Goal: Task Accomplishment & Management: Use online tool/utility

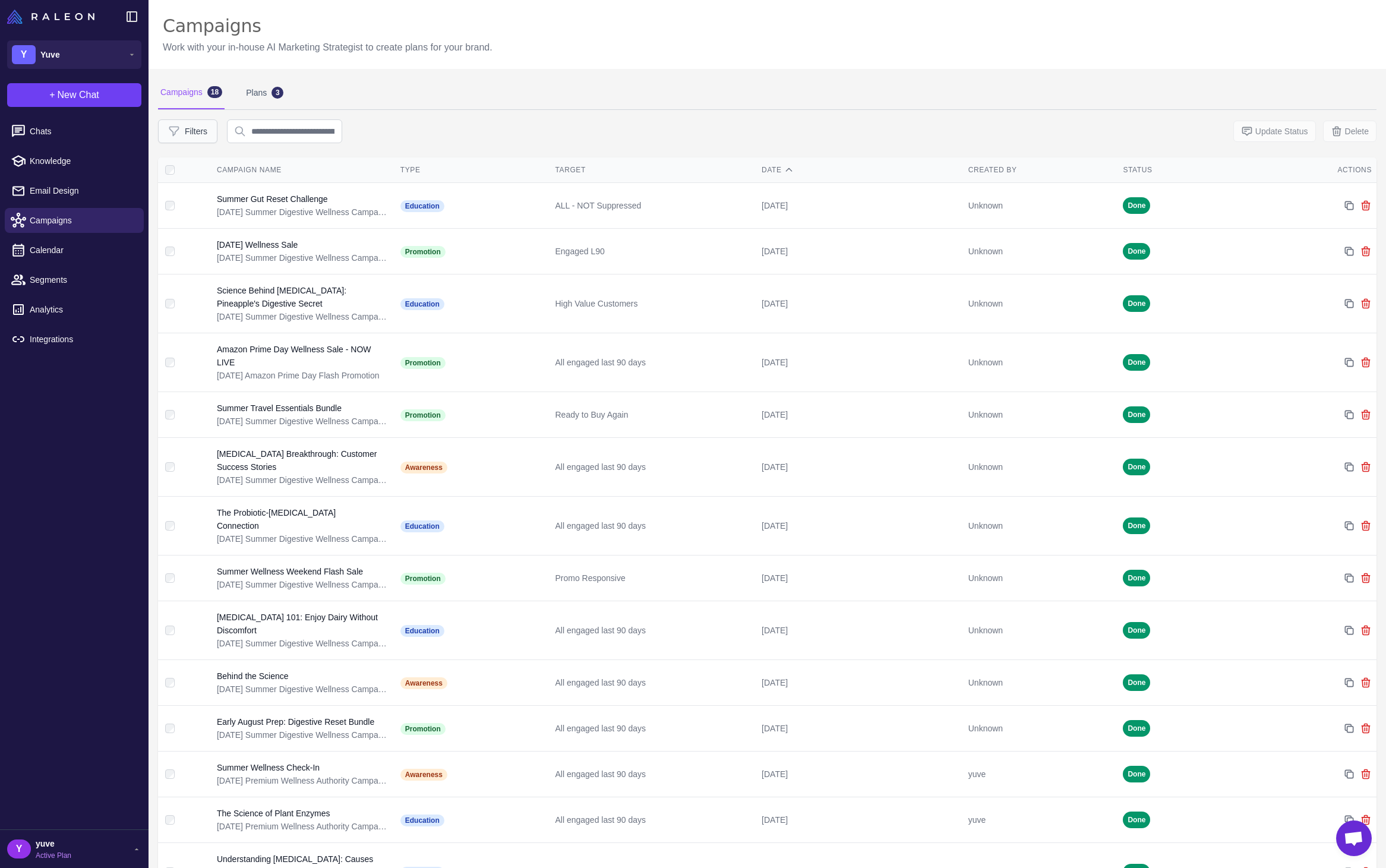
click at [198, 132] on button "Filters" at bounding box center [188, 131] width 60 height 23
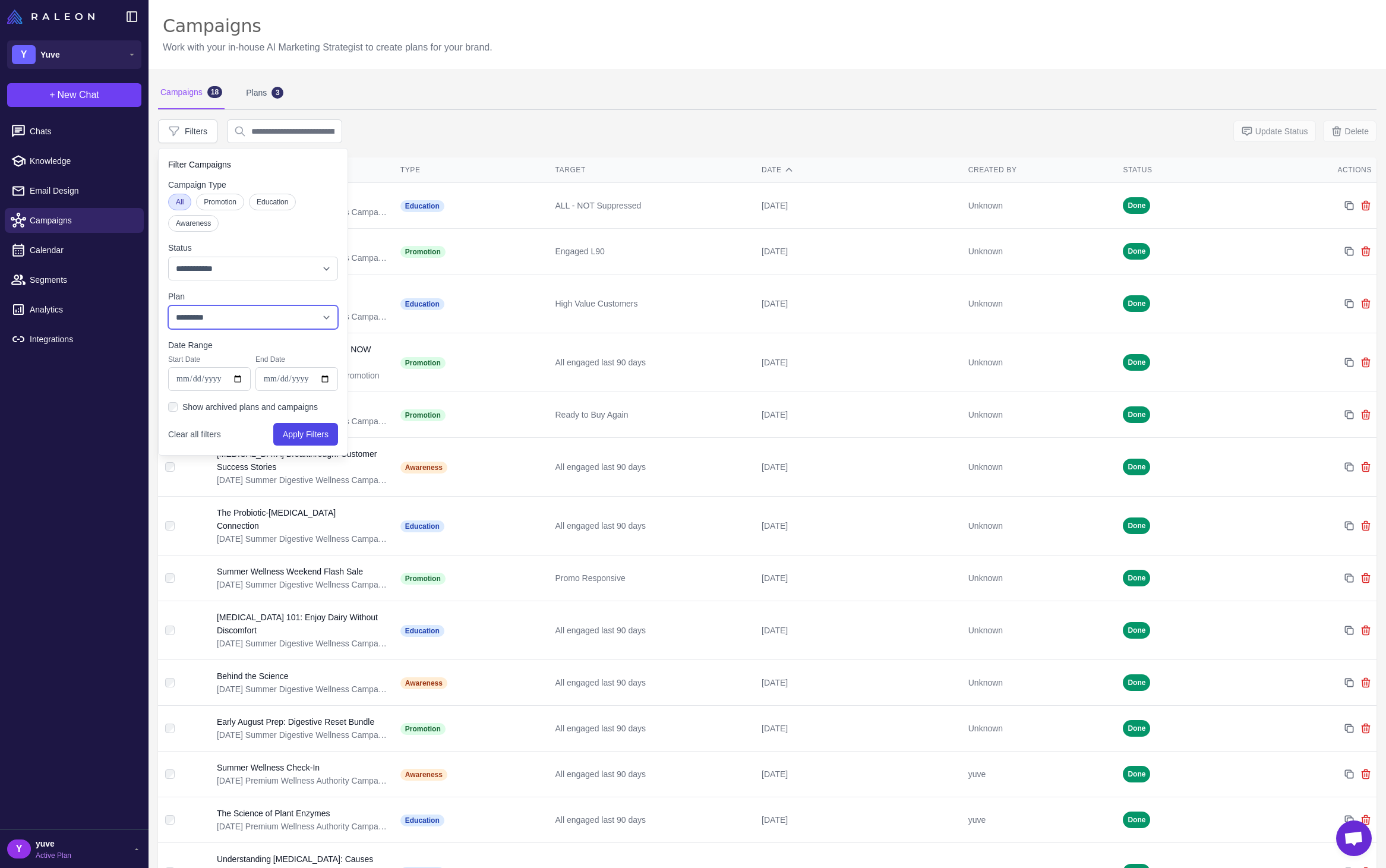
select select "***"
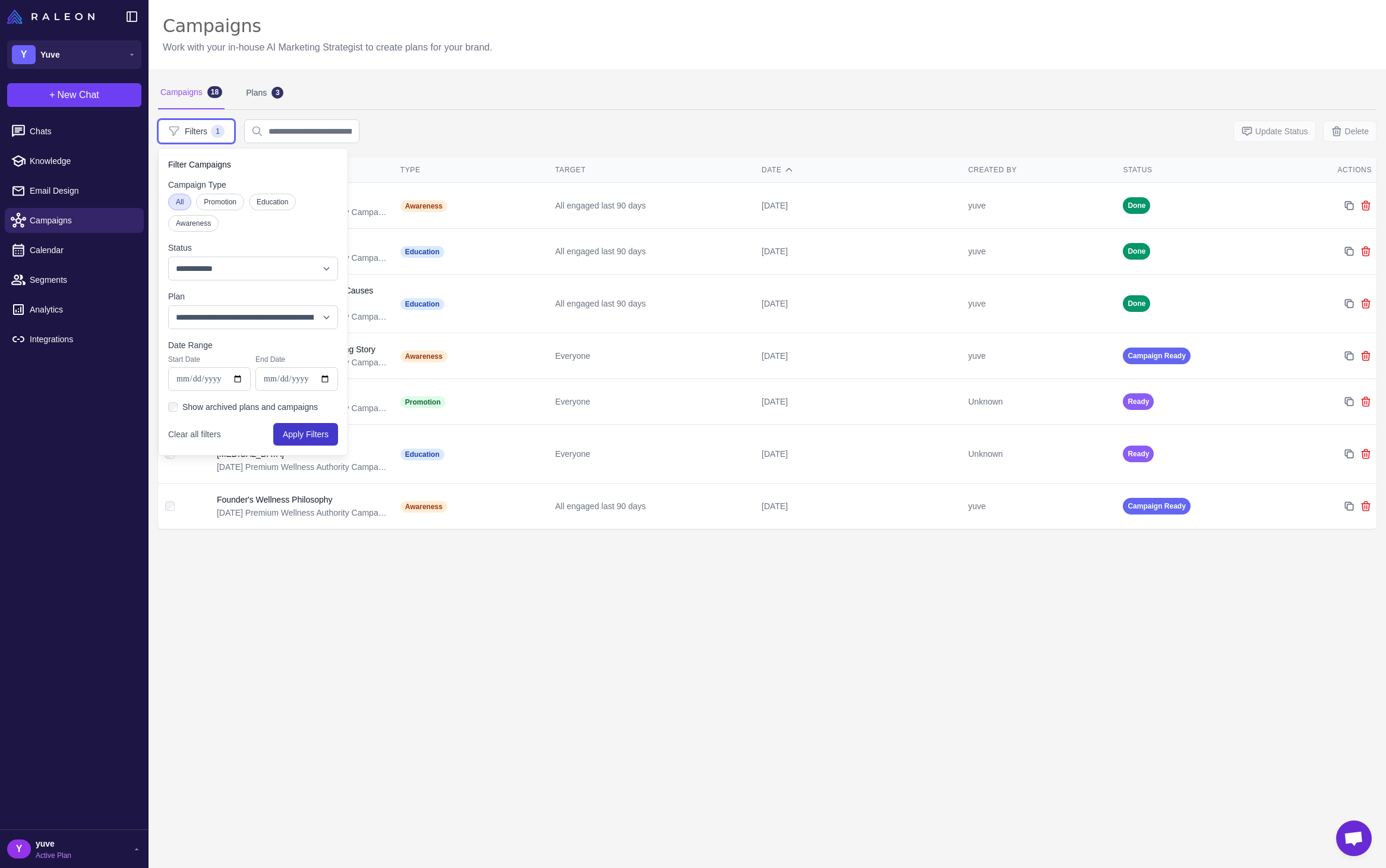
click at [298, 432] on button "Apply Filters" at bounding box center [305, 434] width 65 height 22
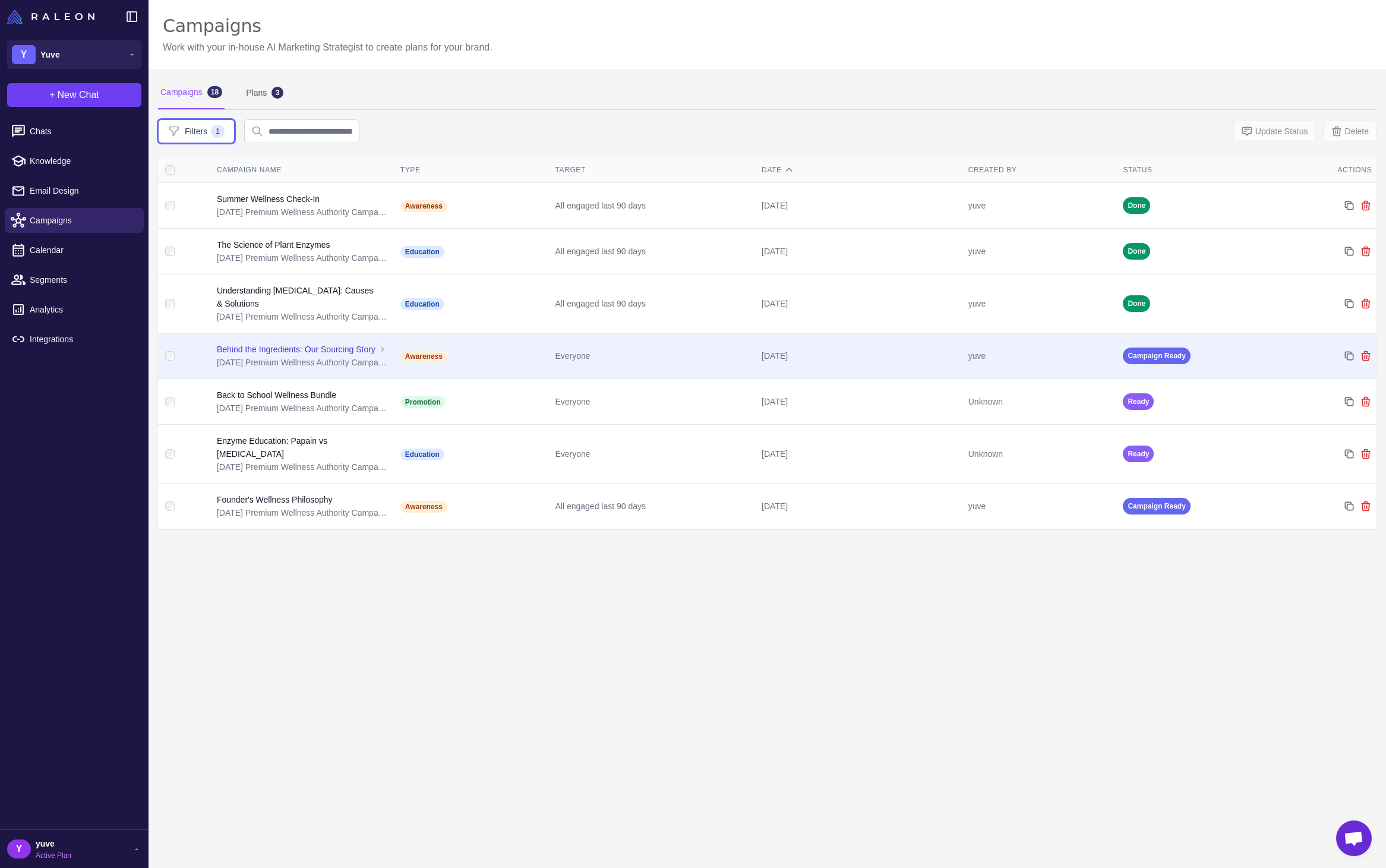
click at [699, 362] on div "Everyone" at bounding box center [653, 356] width 197 height 13
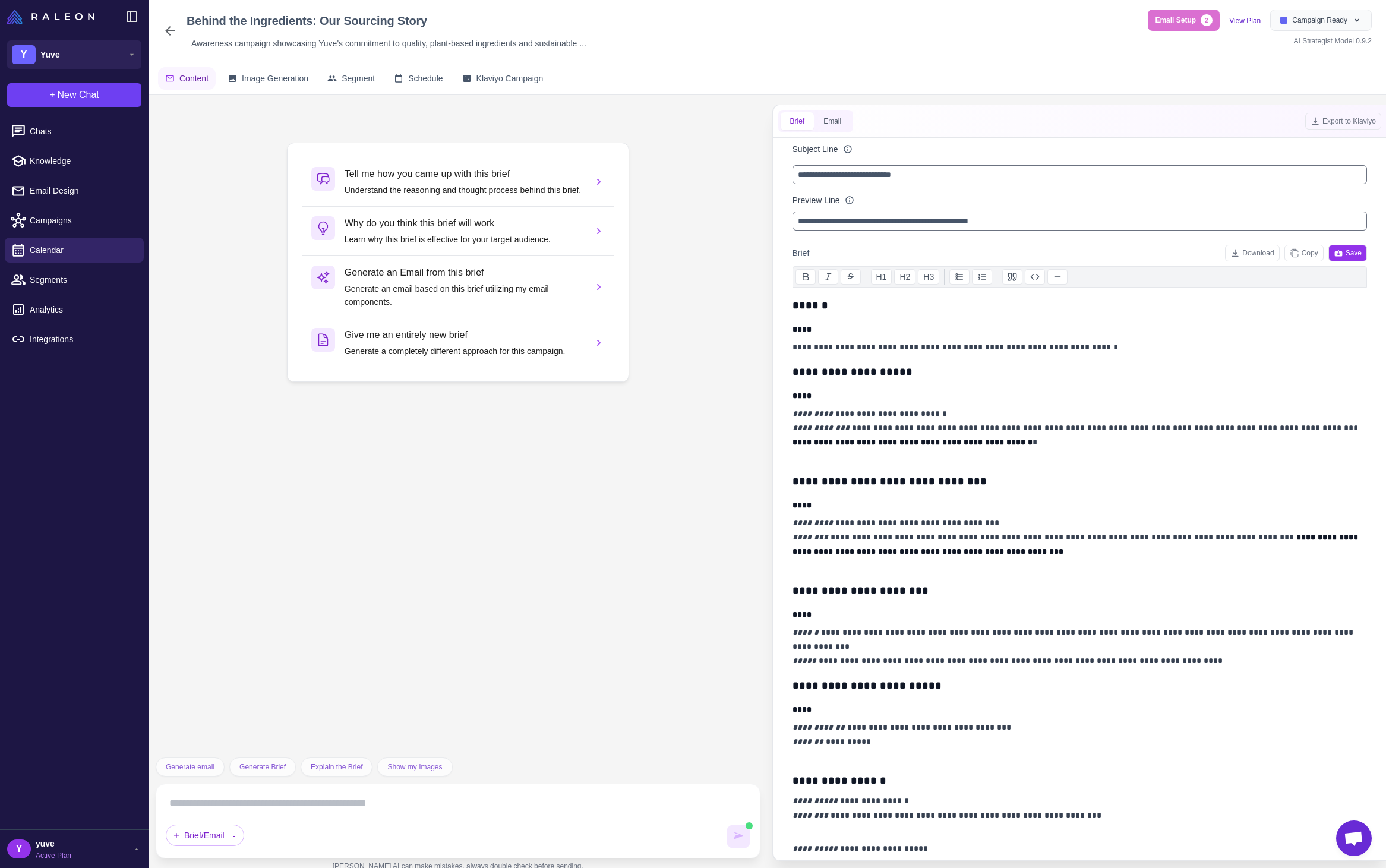
scroll to position [1376, 0]
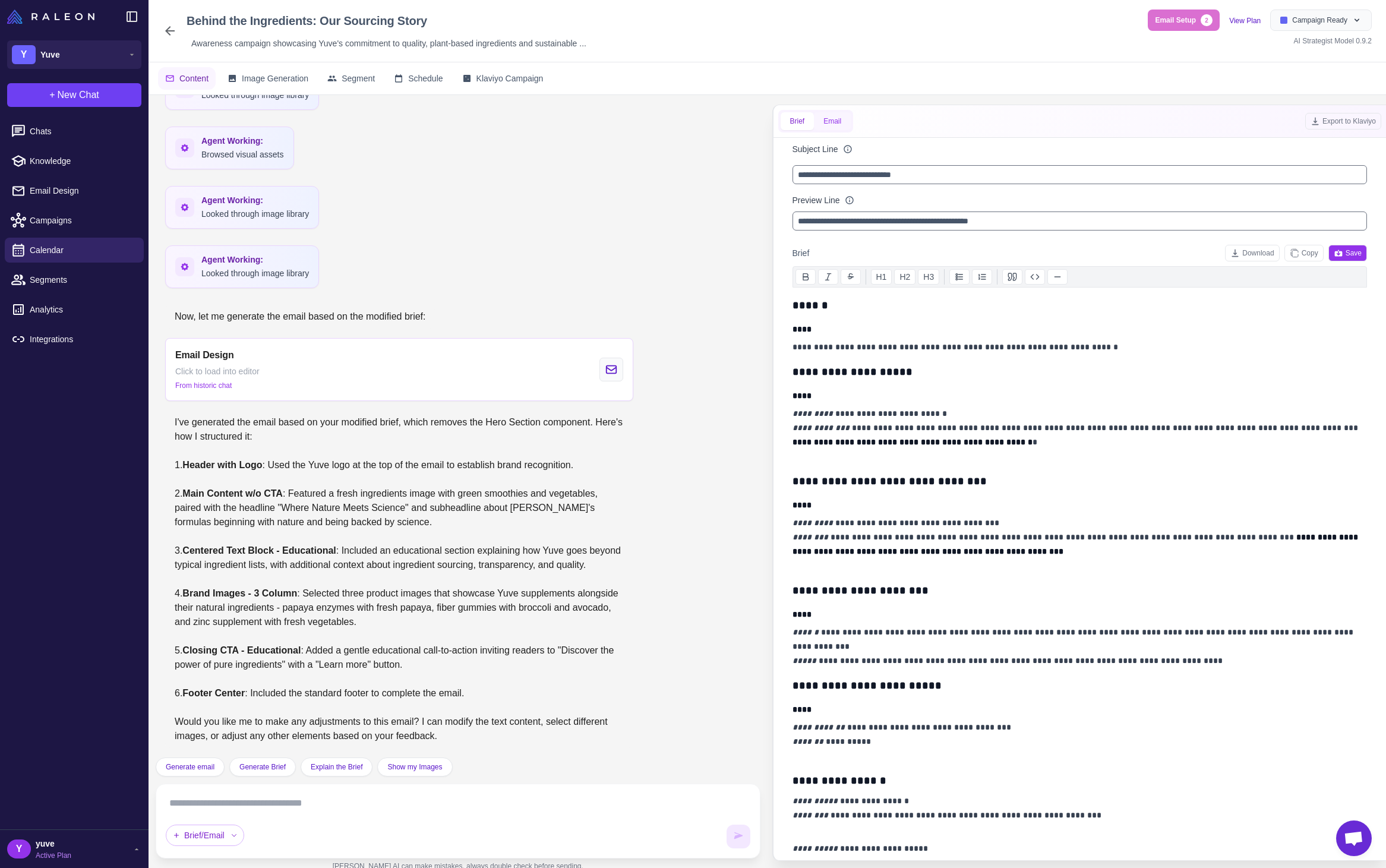
click at [831, 122] on button "Email" at bounding box center [831, 121] width 36 height 18
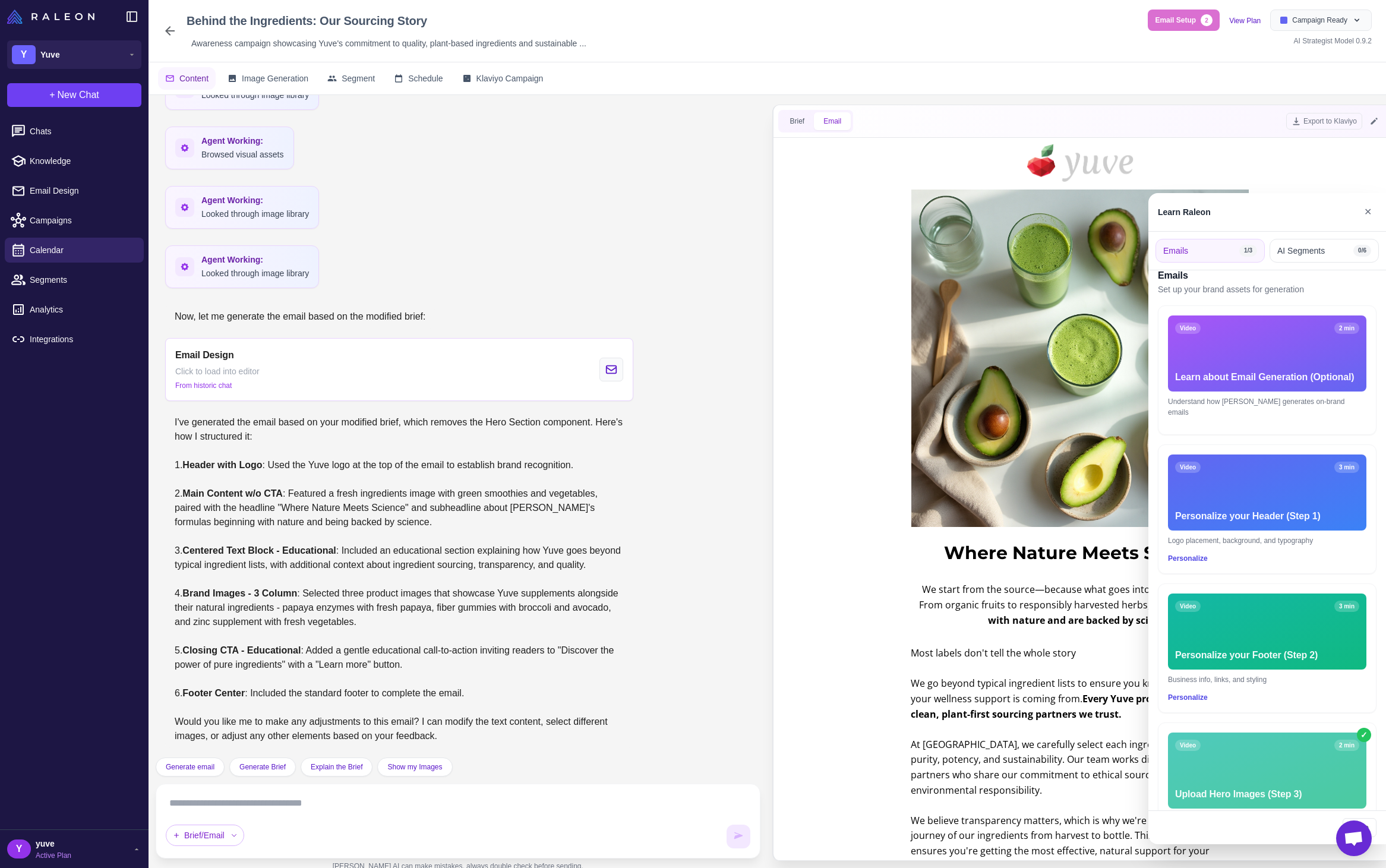
scroll to position [51, 0]
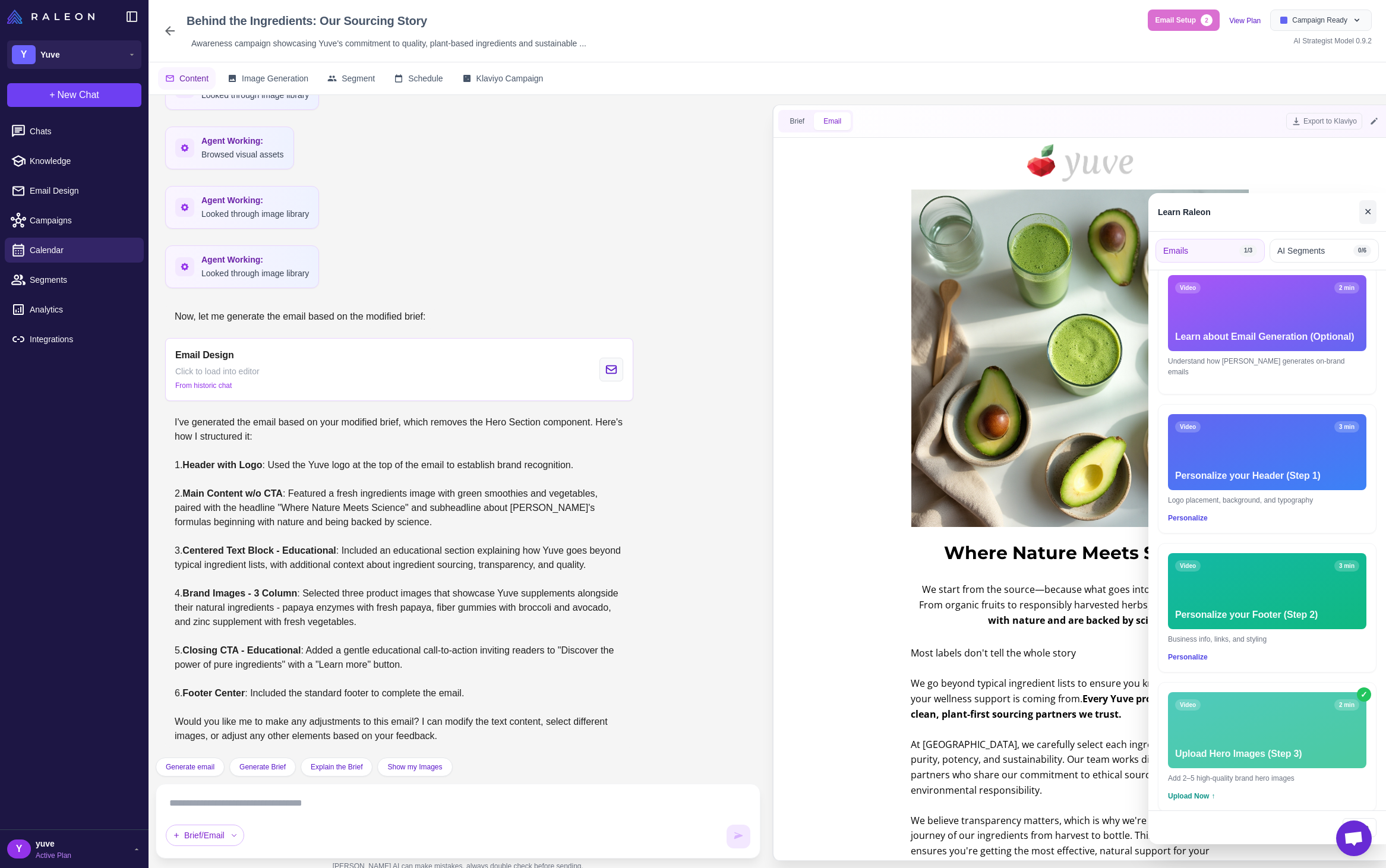
click at [1367, 211] on button "✕" at bounding box center [1367, 211] width 17 height 23
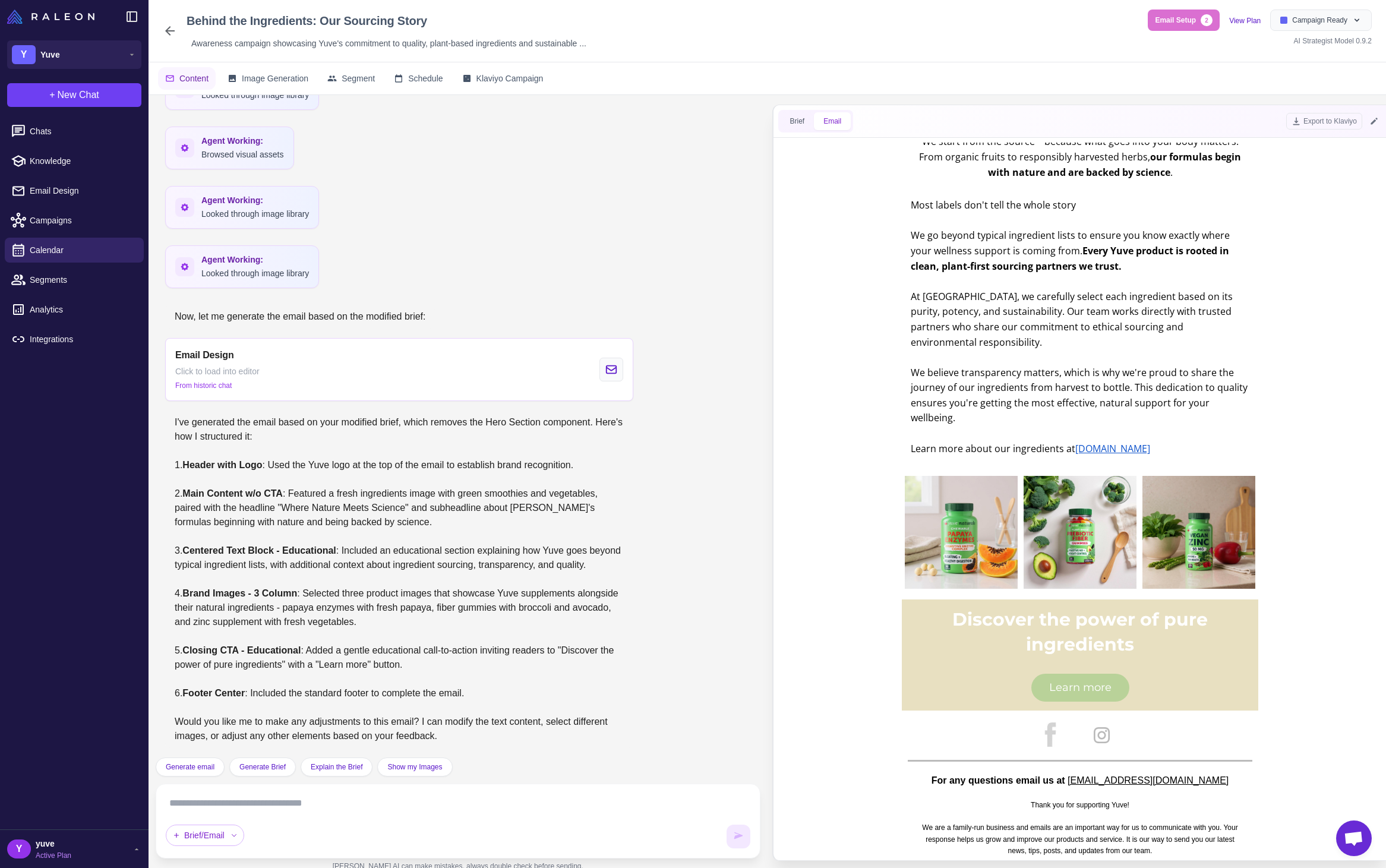
scroll to position [398, 0]
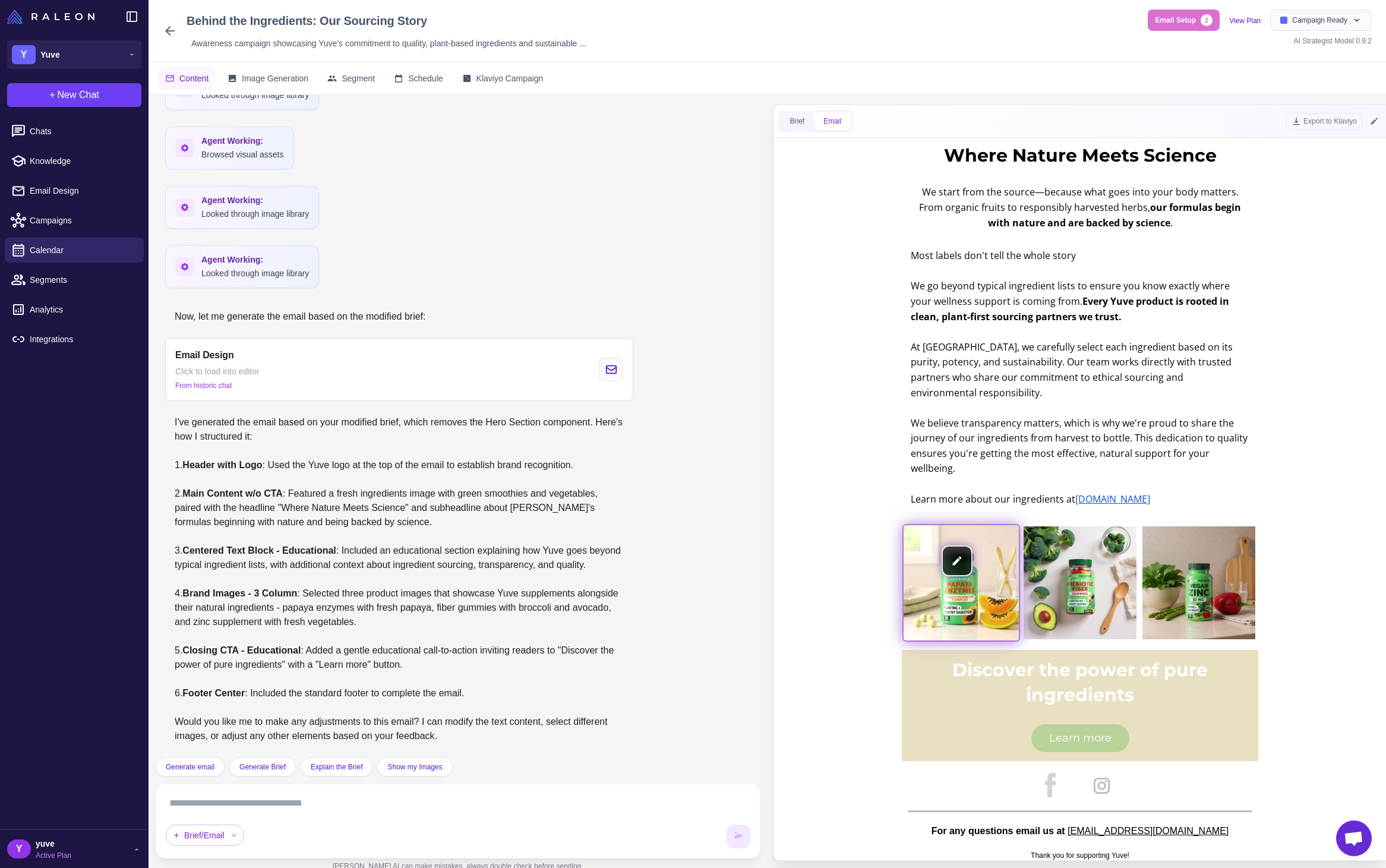
click at [929, 571] on img at bounding box center [960, 583] width 115 height 115
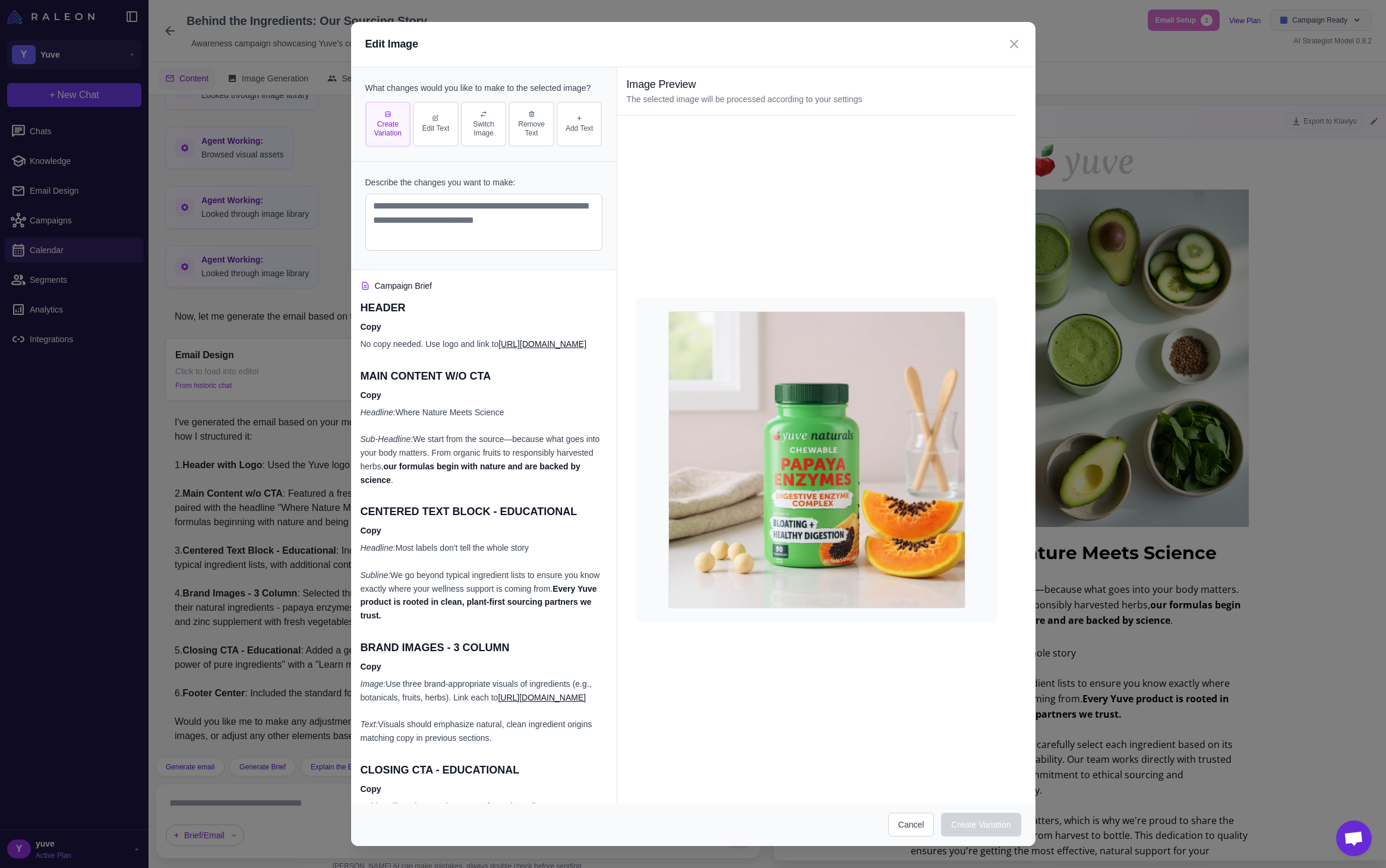
scroll to position [0, 0]
click at [1017, 38] on icon at bounding box center [1014, 43] width 14 height 14
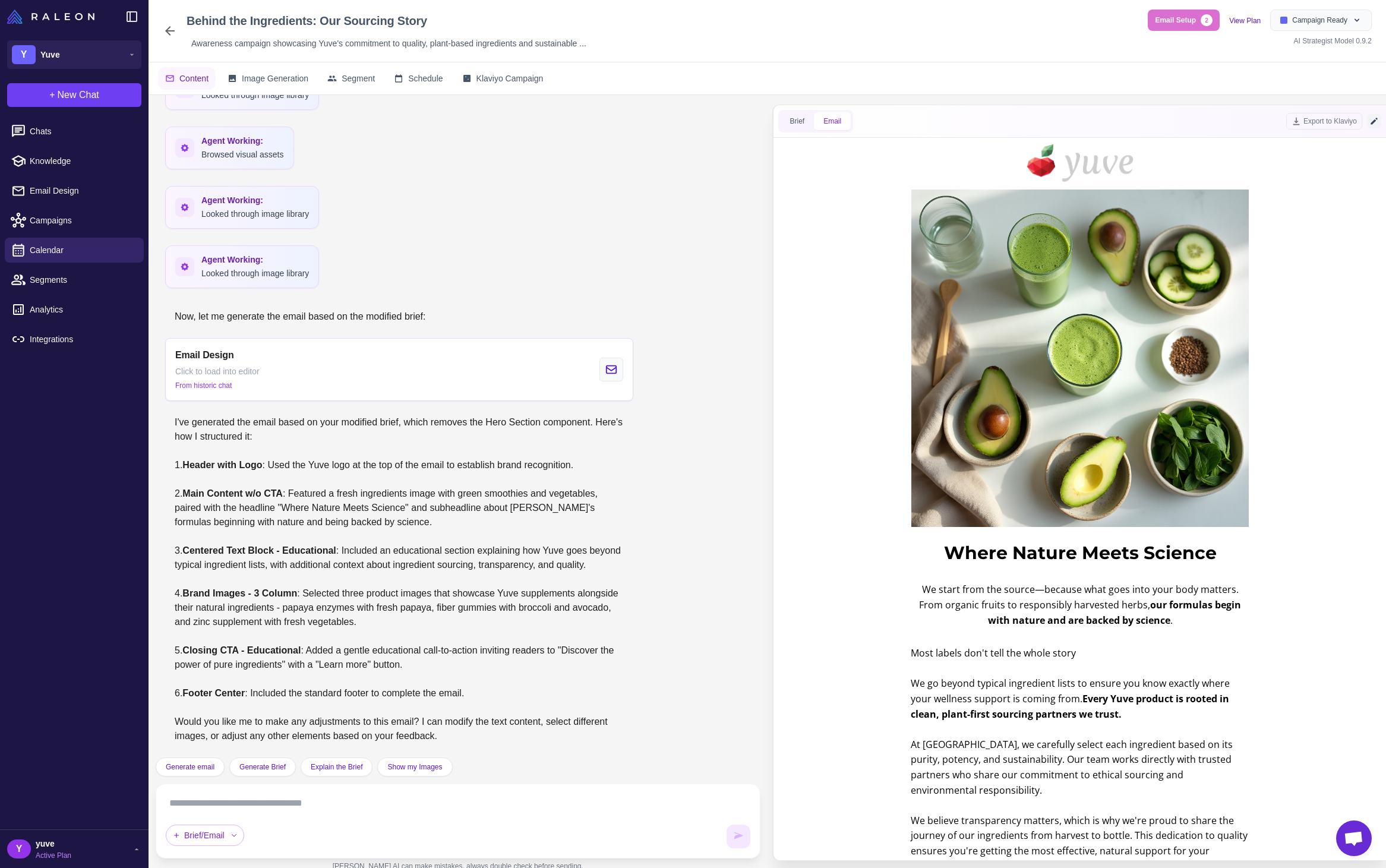
click at [1374, 120] on icon at bounding box center [1374, 122] width 9 height 9
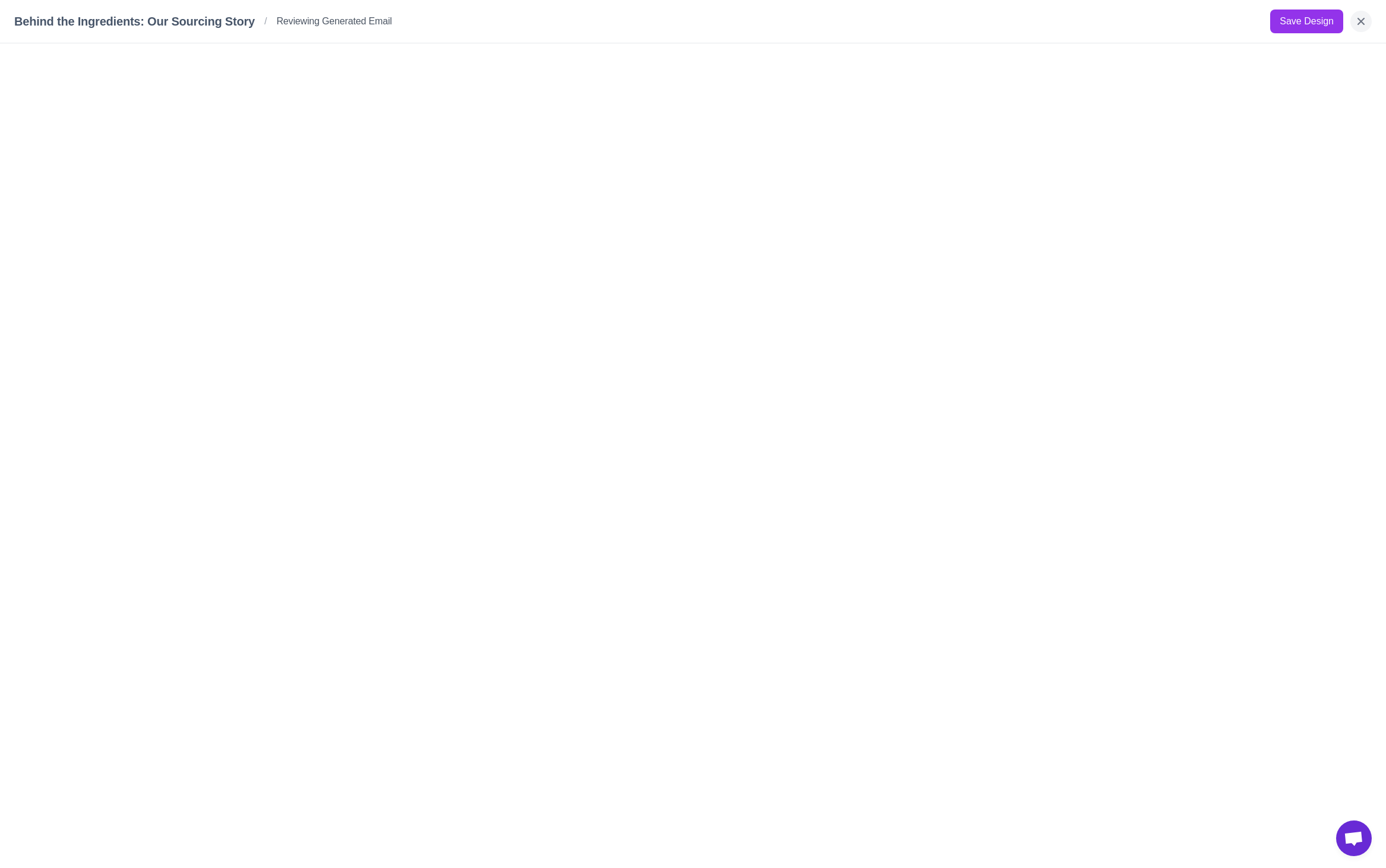
click at [1365, 25] on icon "Close" at bounding box center [1361, 22] width 12 height 12
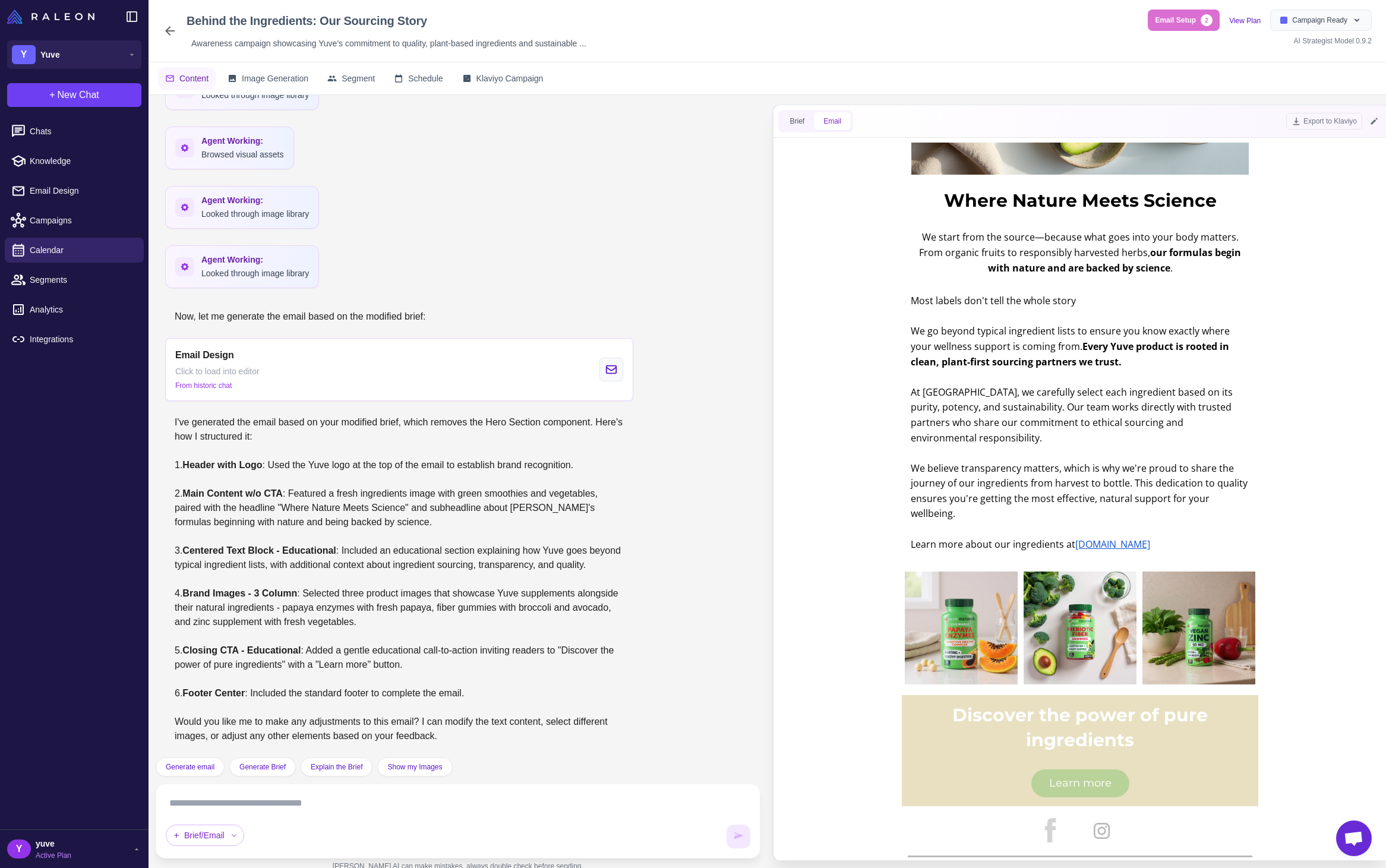
scroll to position [369, 0]
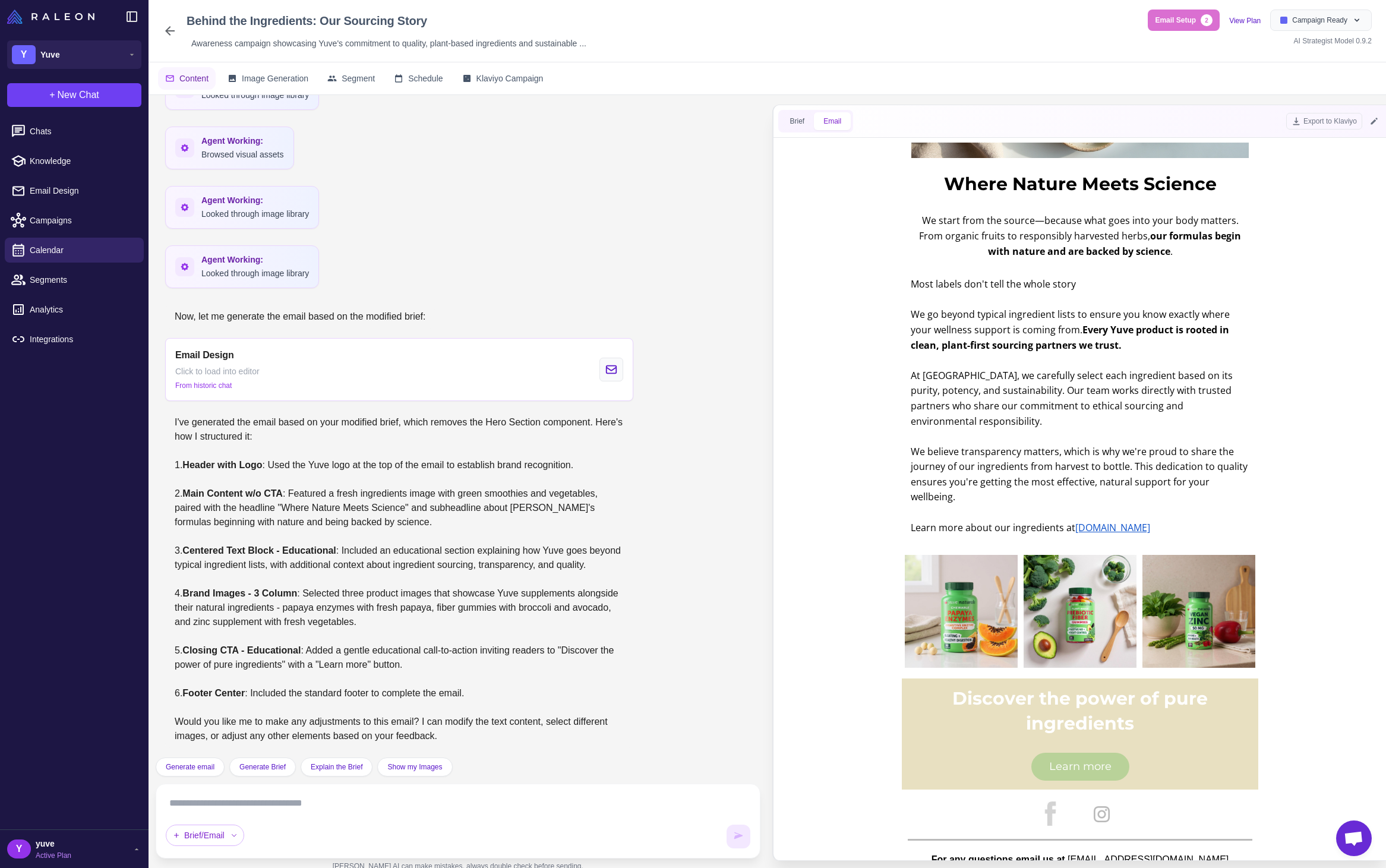
click at [351, 802] on textarea at bounding box center [457, 803] width 585 height 19
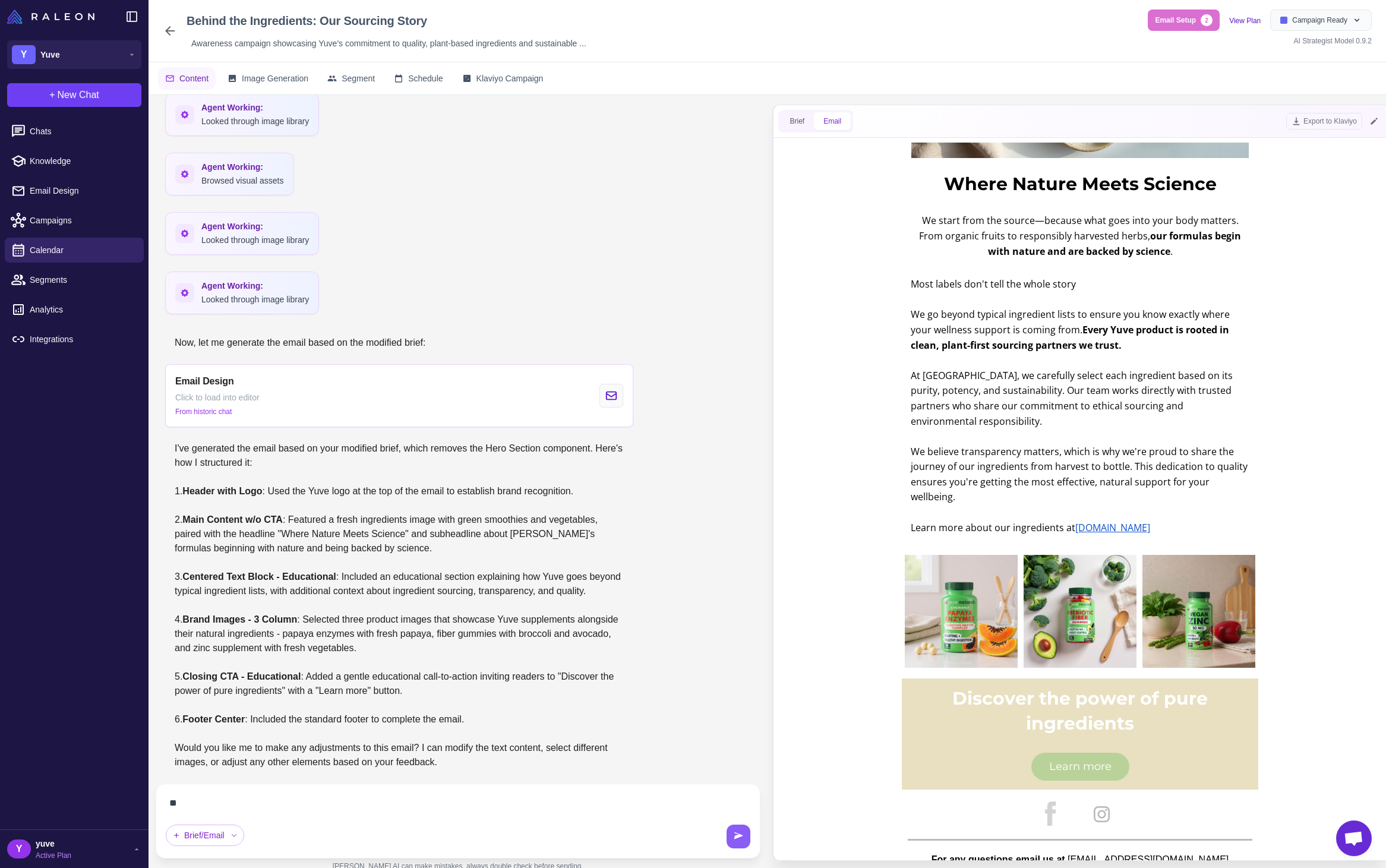
type textarea "*"
type textarea "**********"
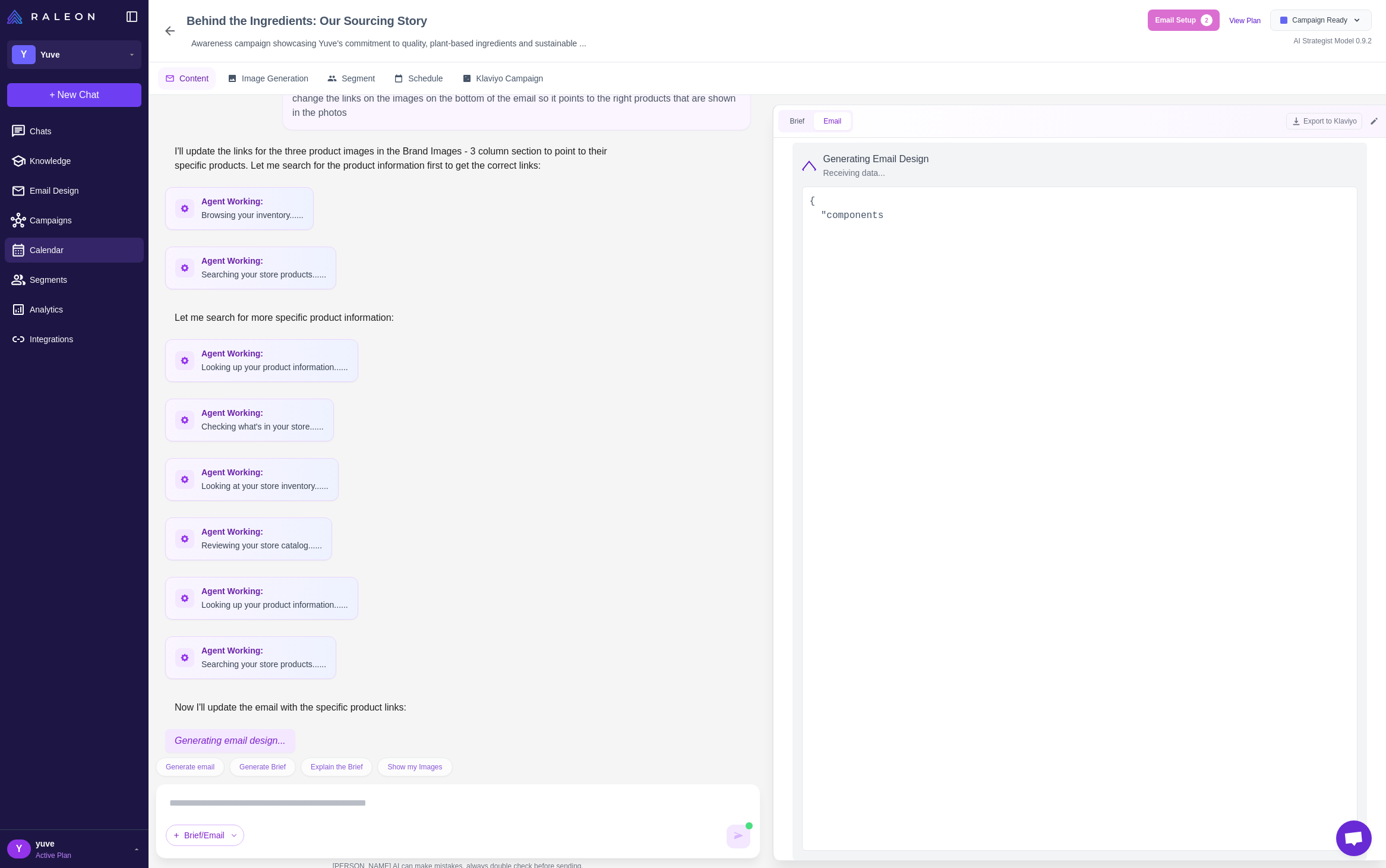
scroll to position [2056, 0]
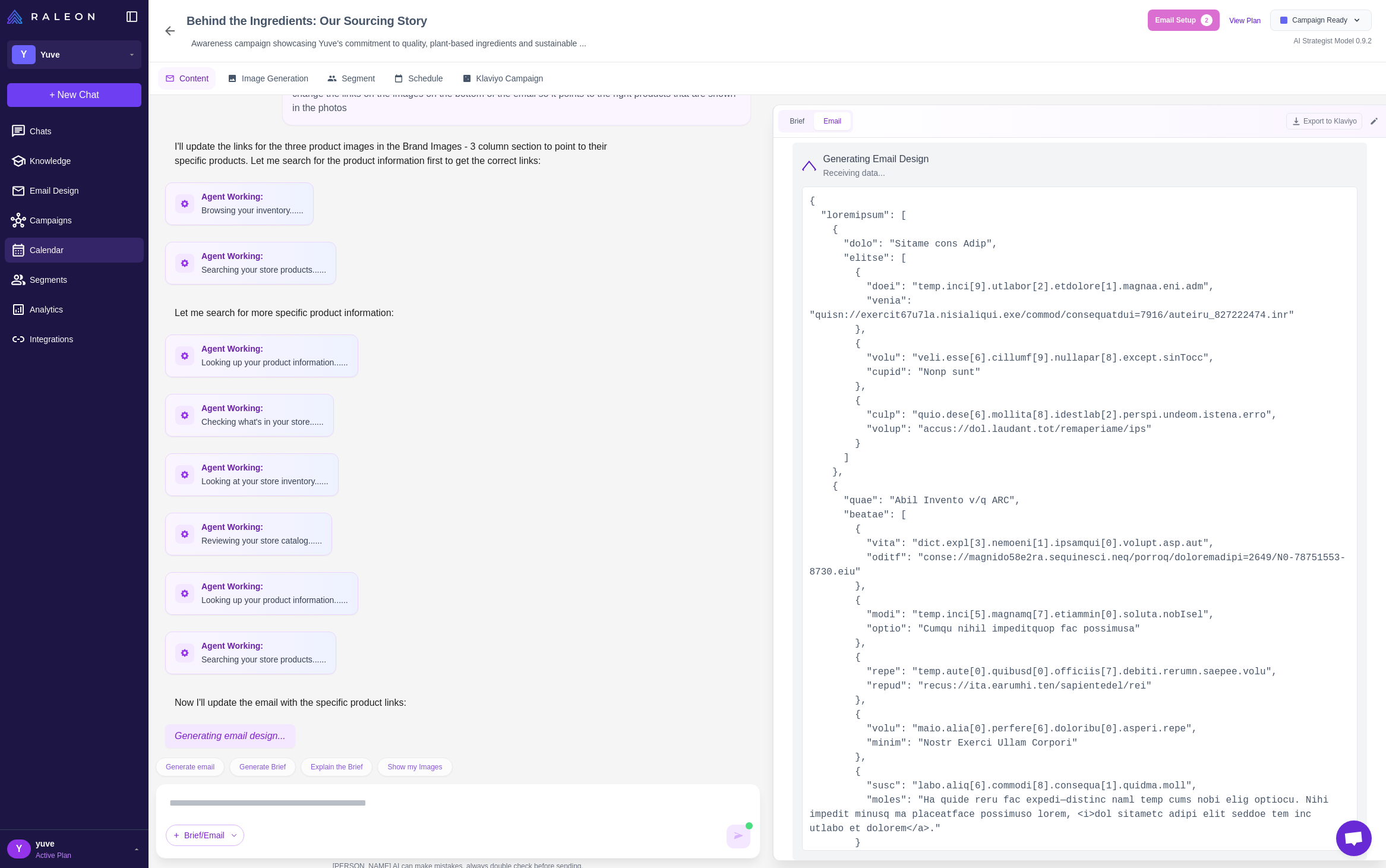
click at [619, 452] on div ""Generate an email based on my brief do not edit any images during the first ge…" at bounding box center [457, 427] width 605 height 662
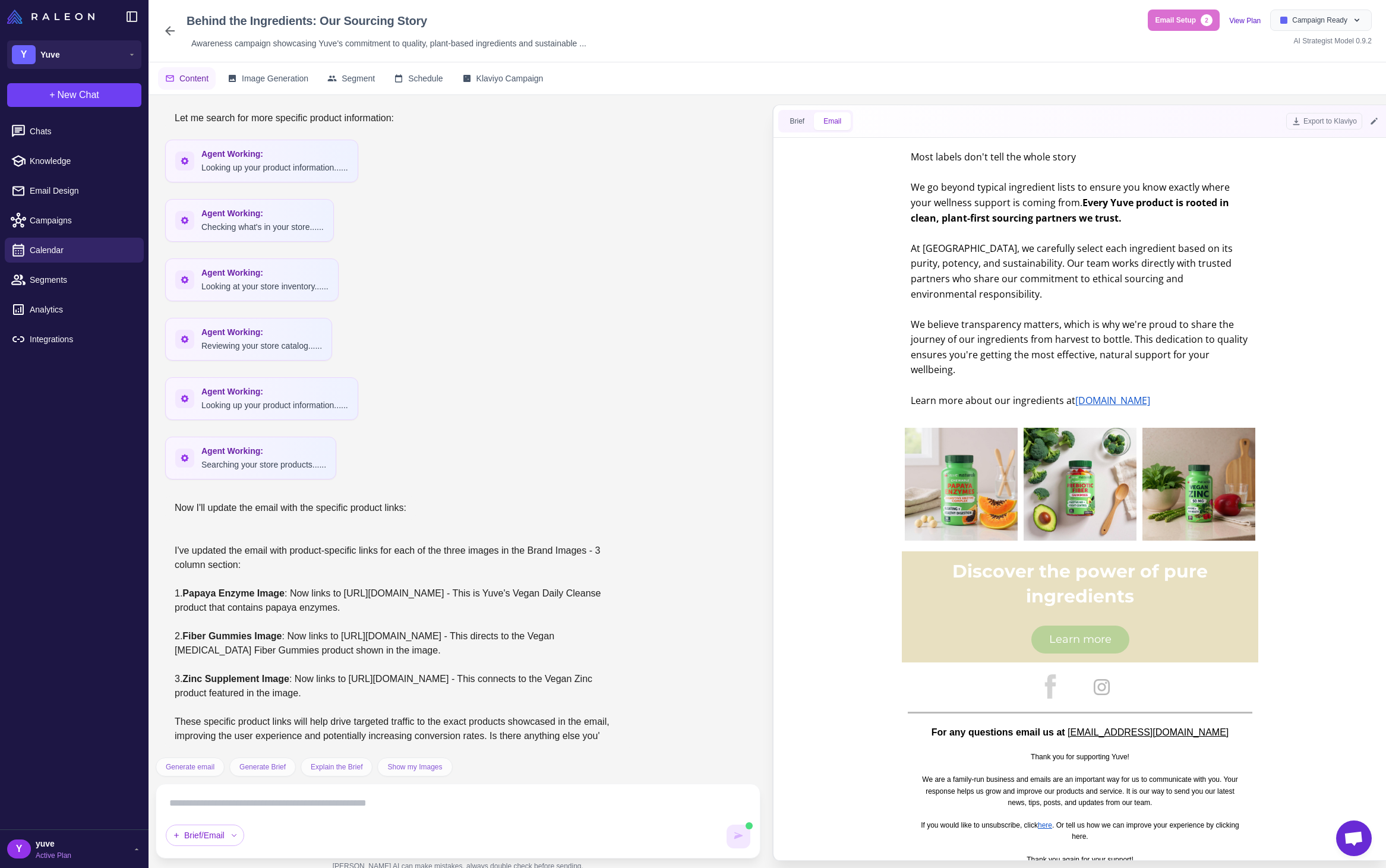
scroll to position [2265, 0]
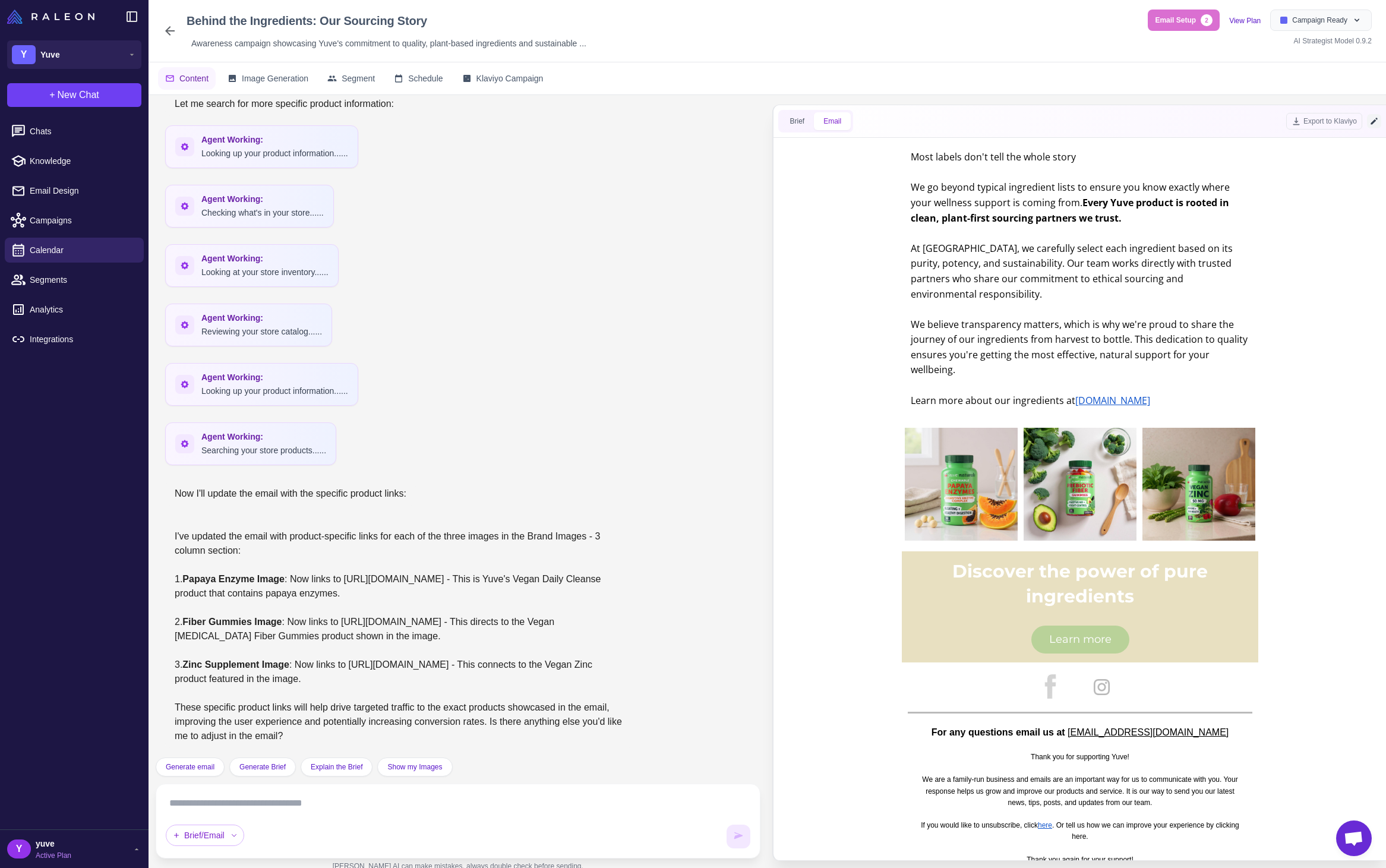
click at [1373, 124] on icon at bounding box center [1374, 122] width 9 height 9
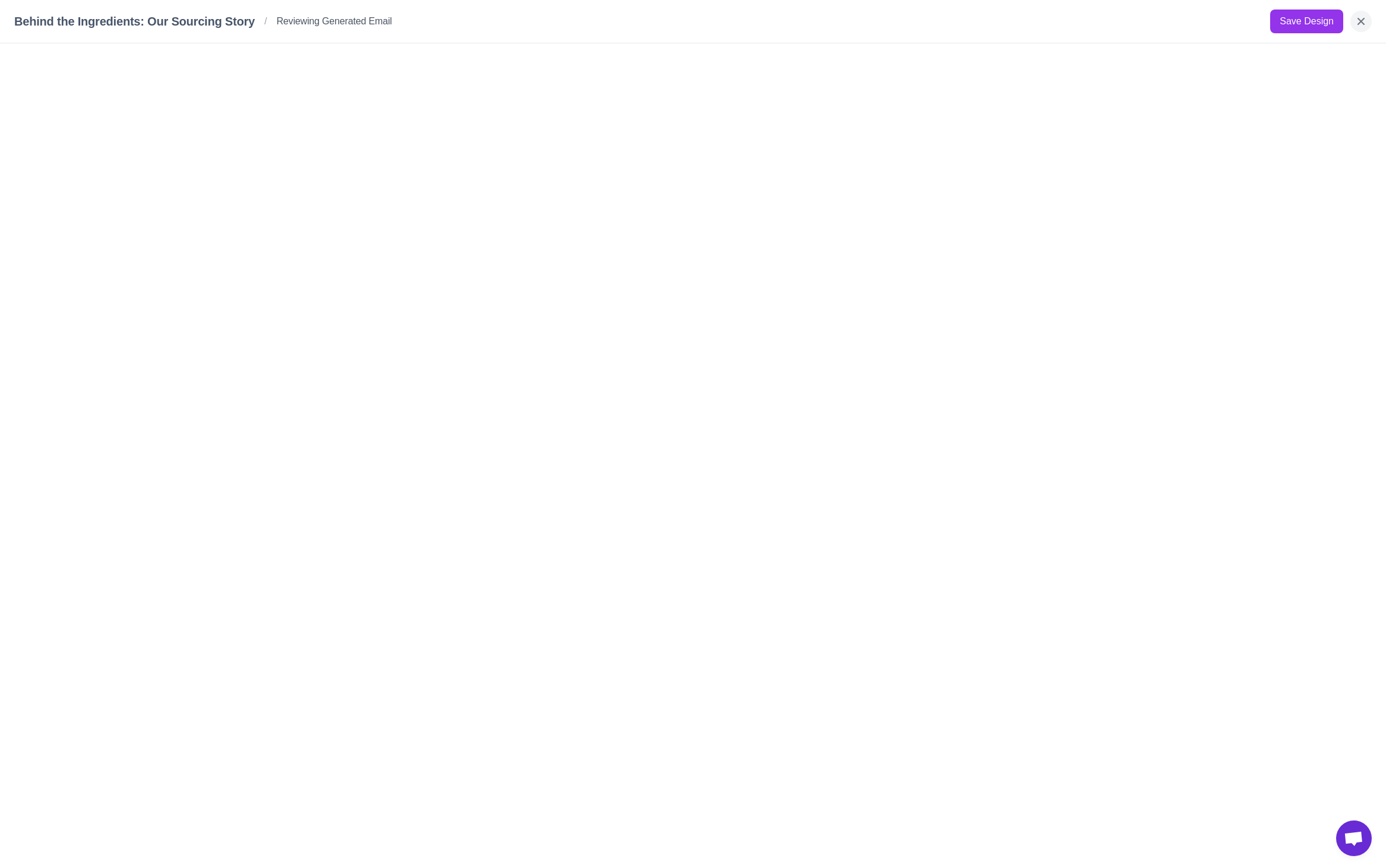
click at [1359, 18] on icon "Close" at bounding box center [1361, 22] width 12 height 12
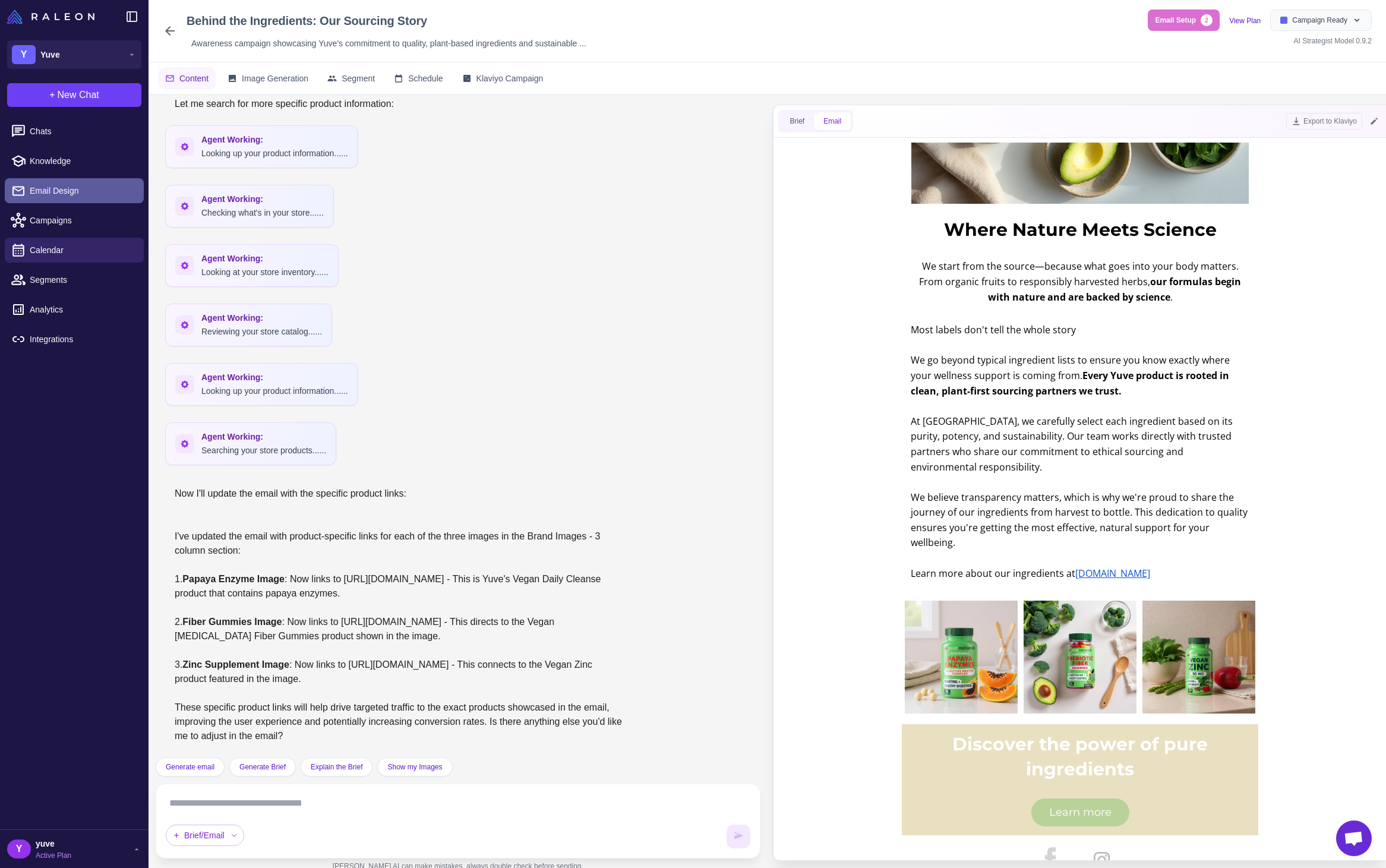
scroll to position [496, 0]
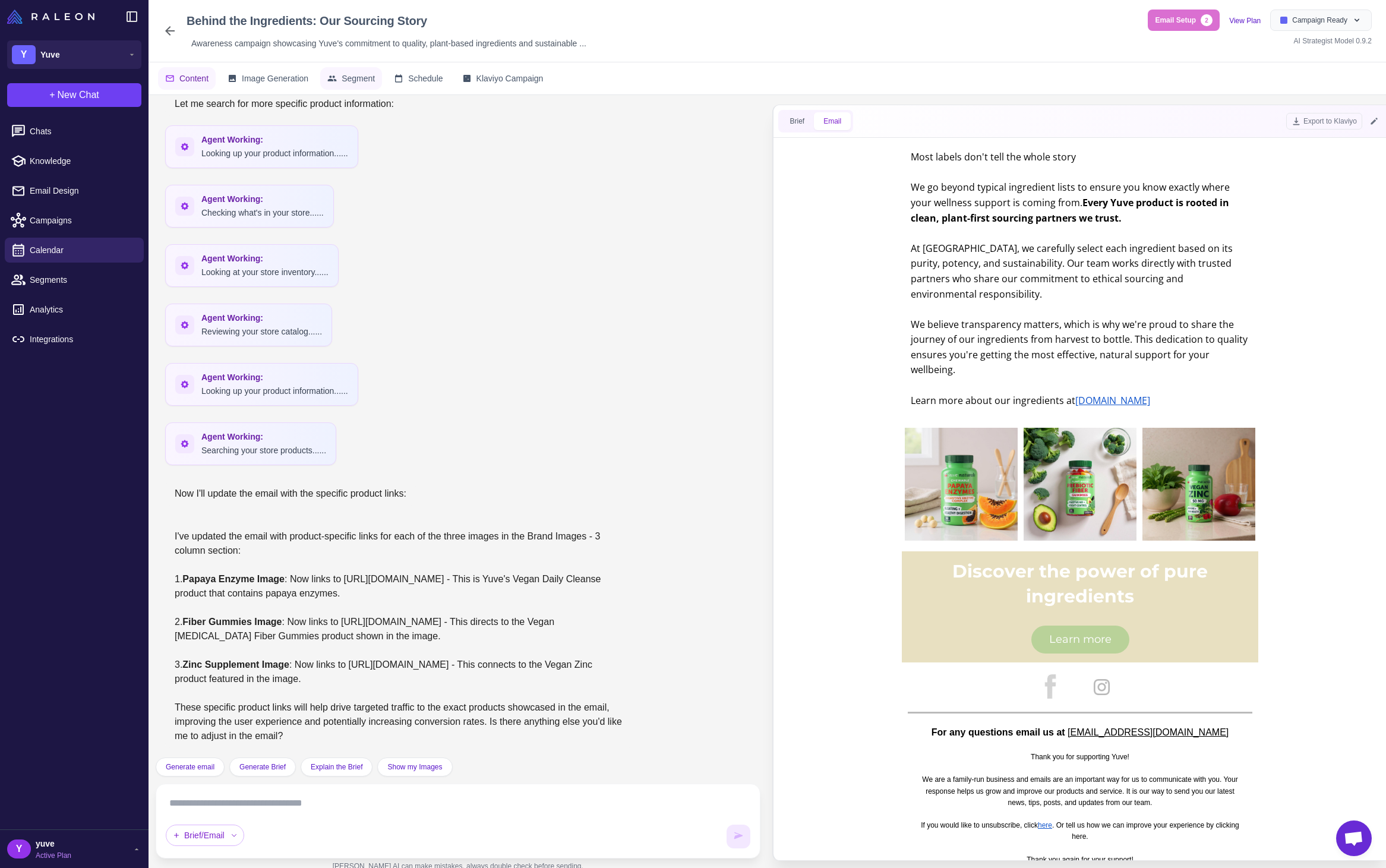
click at [368, 76] on span "Segment" at bounding box center [358, 79] width 34 height 13
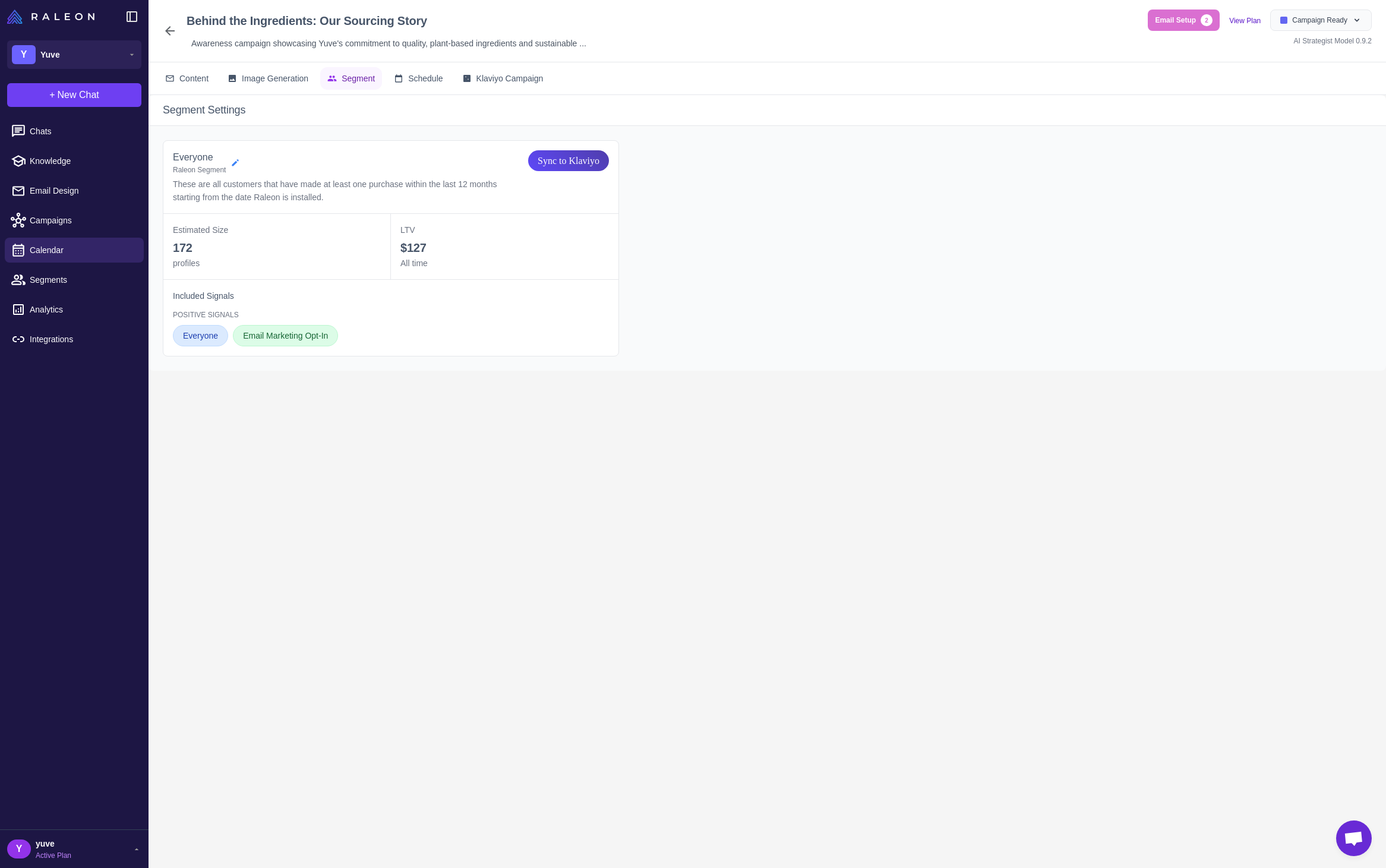
click at [237, 164] on icon at bounding box center [235, 162] width 7 height 7
select select "****"
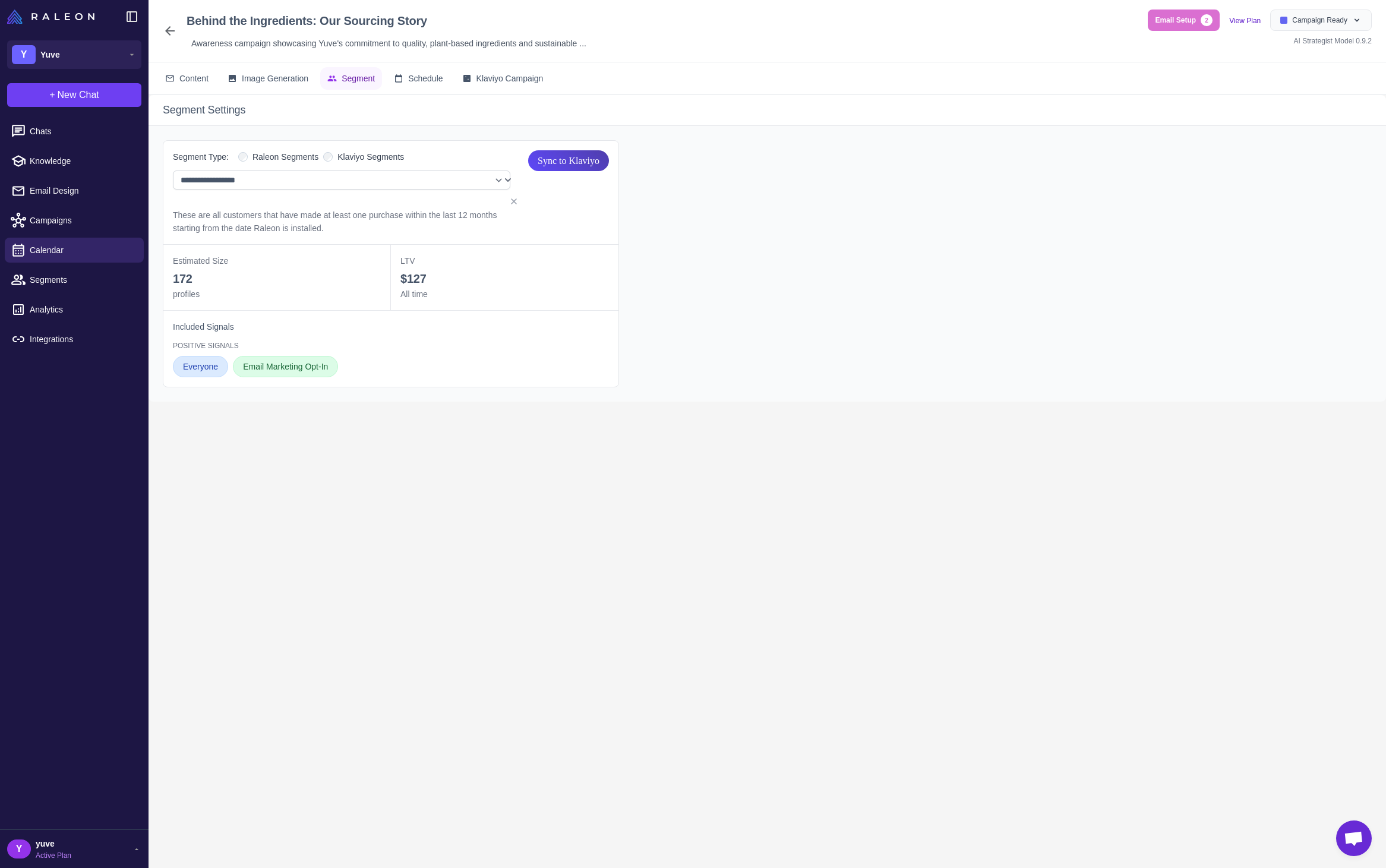
click at [349, 150] on div "**********" at bounding box center [391, 193] width 455 height 104
click at [351, 159] on span "Klaviyo Segments" at bounding box center [370, 157] width 66 height 13
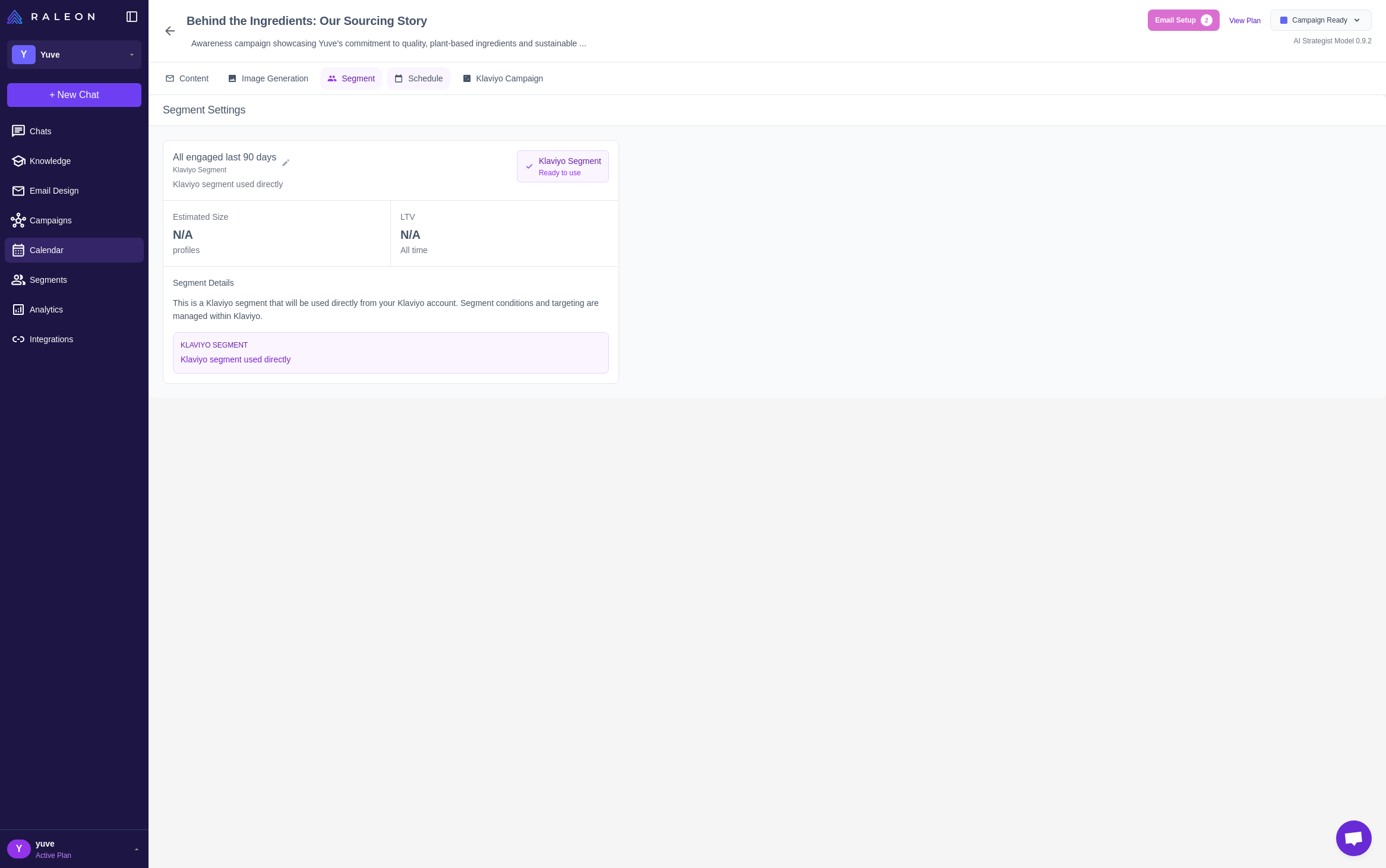
click at [439, 80] on span "Schedule" at bounding box center [425, 79] width 35 height 13
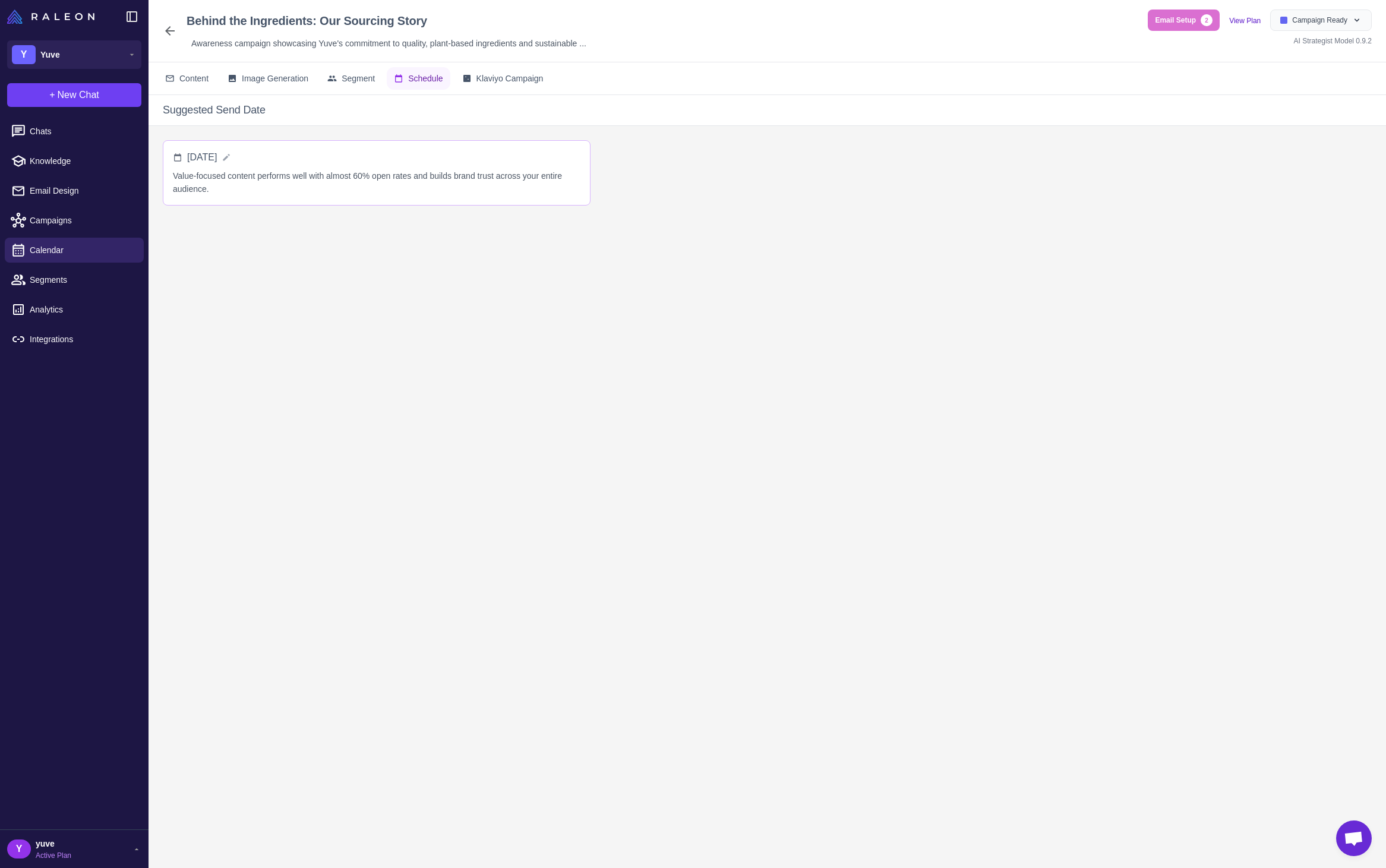
click at [278, 151] on div "[DATE]" at bounding box center [377, 157] width 408 height 14
click at [230, 155] on icon at bounding box center [226, 157] width 7 height 7
click at [302, 160] on icon at bounding box center [296, 162] width 12 height 12
click at [500, 81] on span "Klaviyo Campaign" at bounding box center [510, 79] width 67 height 13
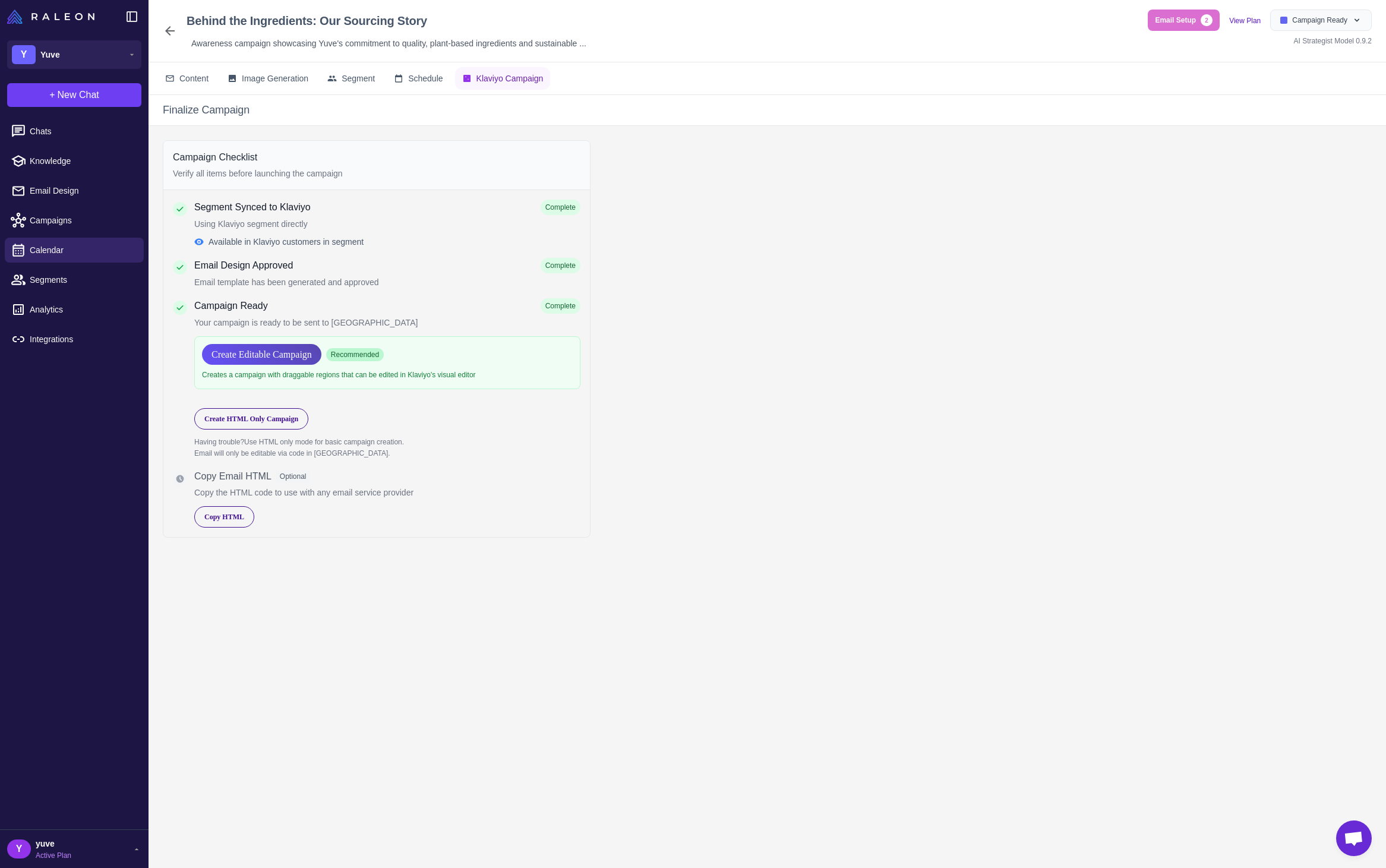
click at [286, 354] on span "Create Editable Campaign" at bounding box center [261, 354] width 100 height 21
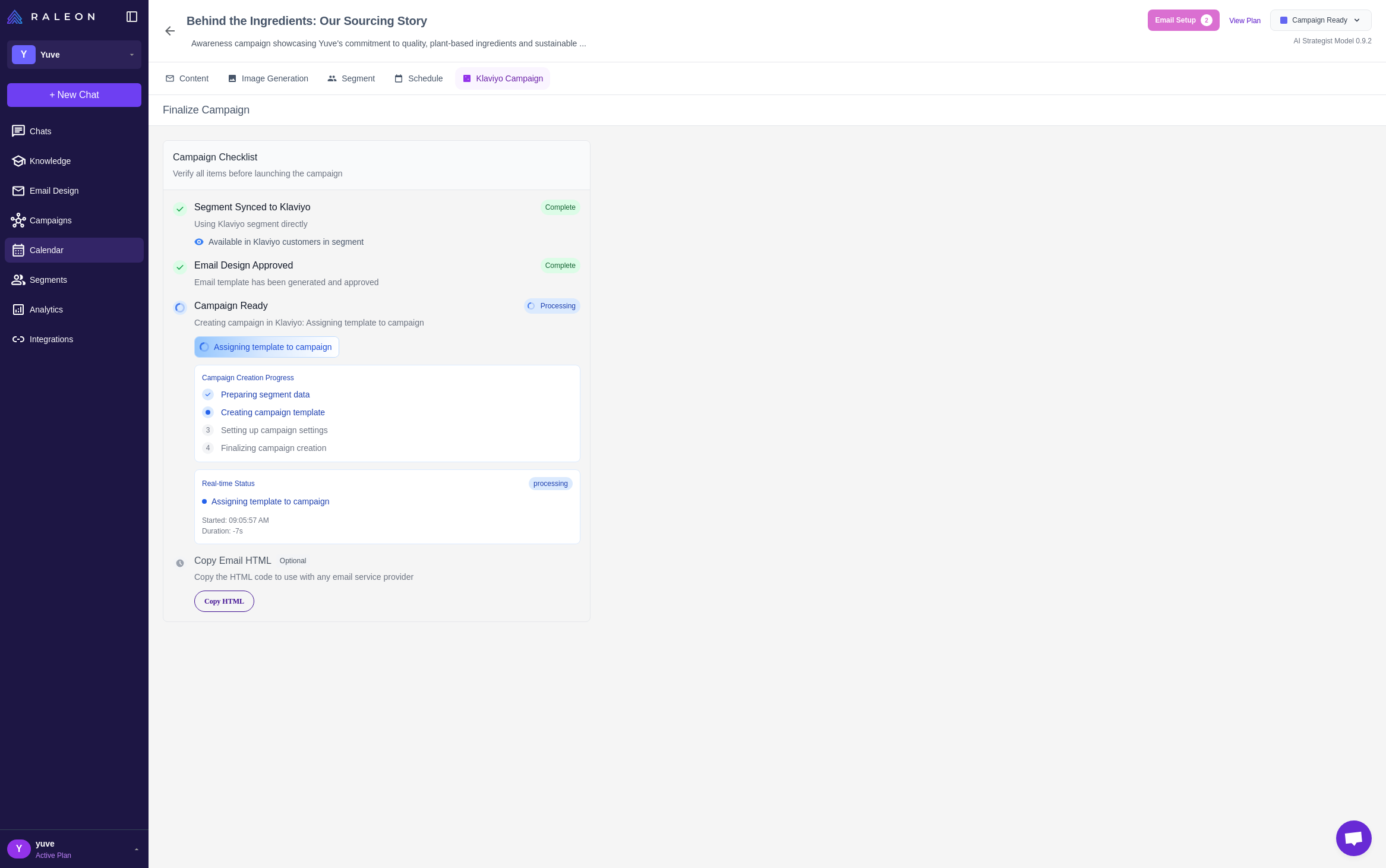
click at [804, 369] on div "Campaign Checklist Verify all items before launching the campaign Segment Synce…" at bounding box center [767, 507] width 1237 height 761
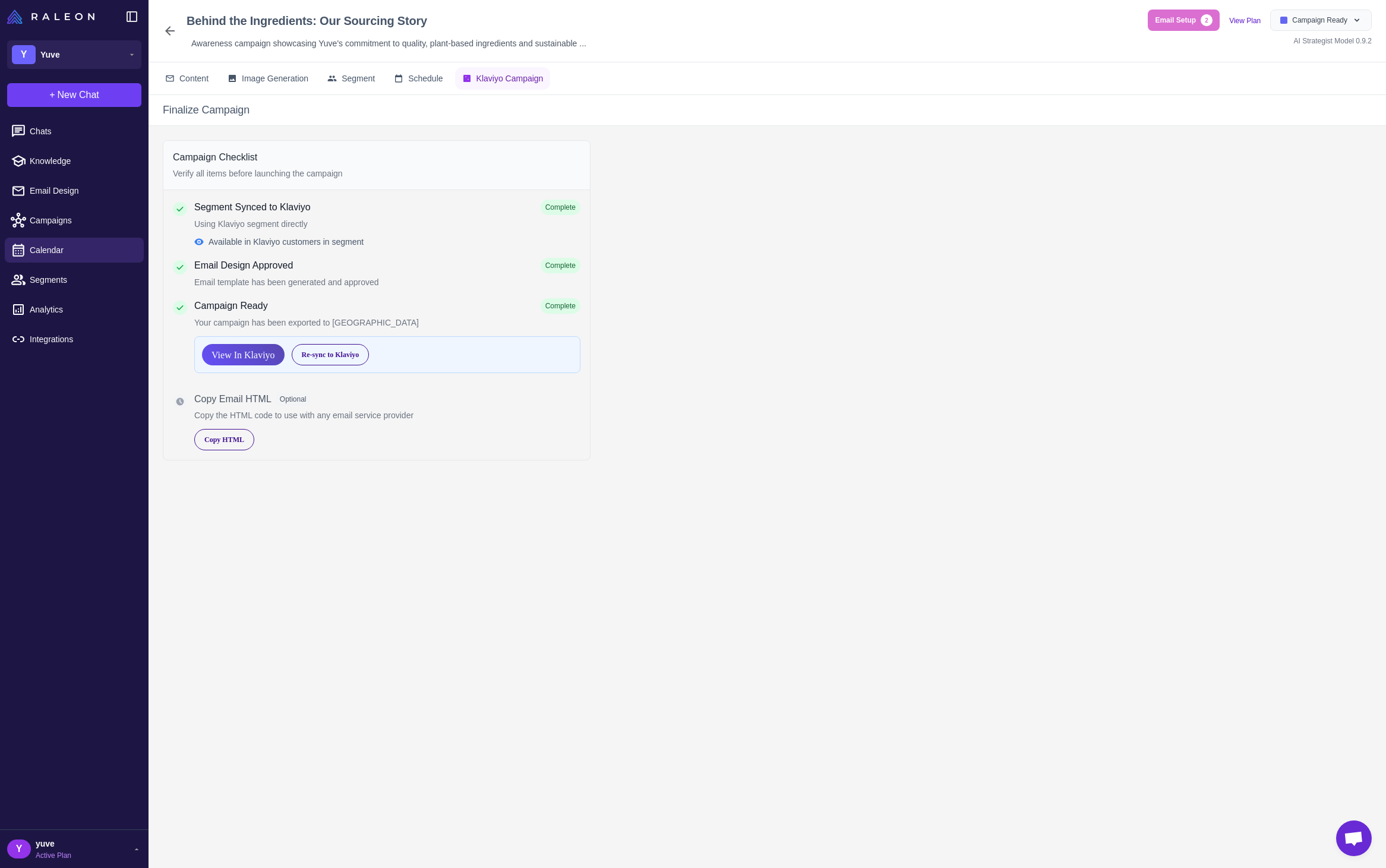
click at [275, 356] on span "View In Klaviyo" at bounding box center [243, 354] width 64 height 21
click at [237, 437] on span "Copy HTML" at bounding box center [224, 439] width 40 height 10
click at [188, 79] on span "Content" at bounding box center [194, 79] width 29 height 13
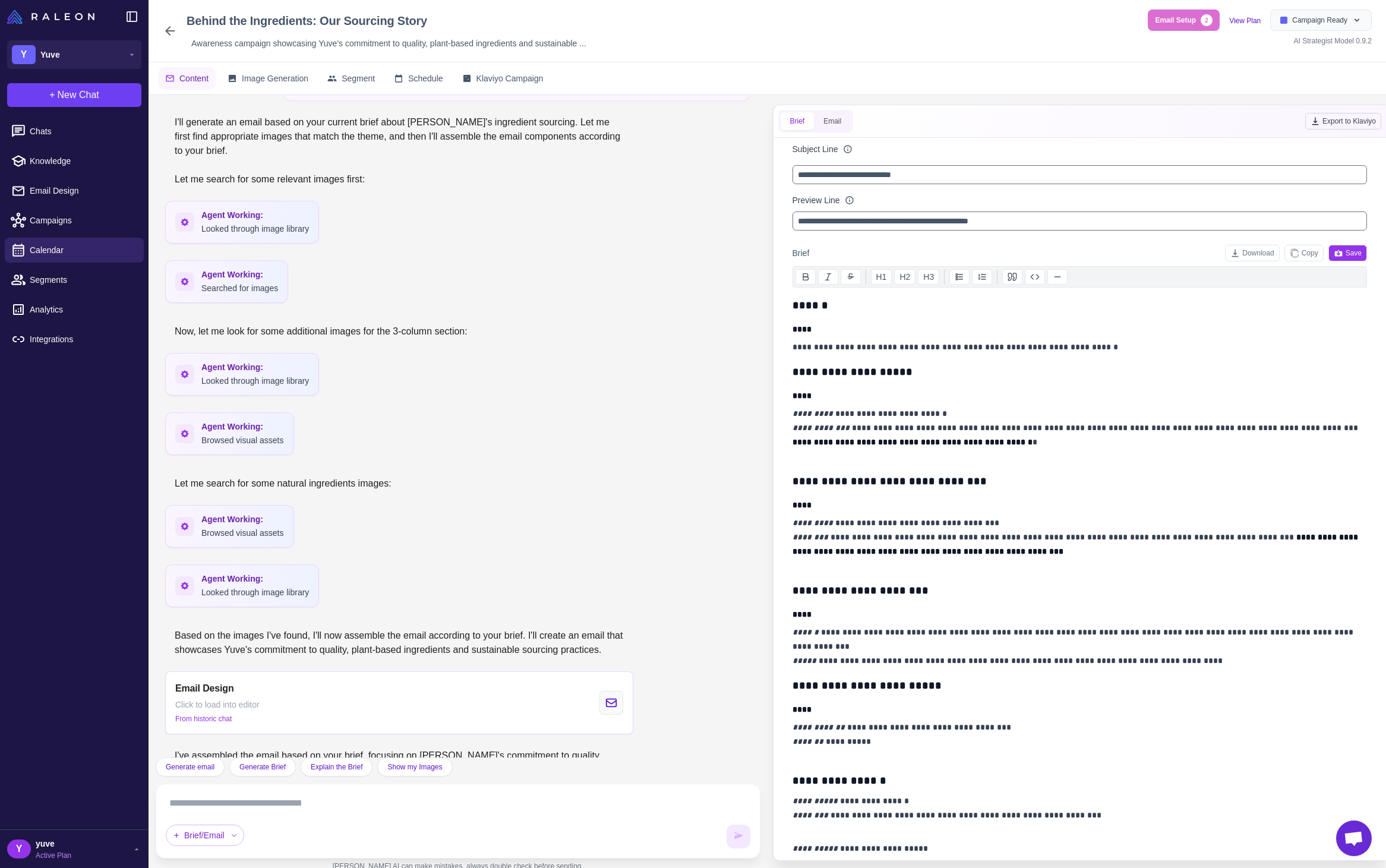
scroll to position [2328, 0]
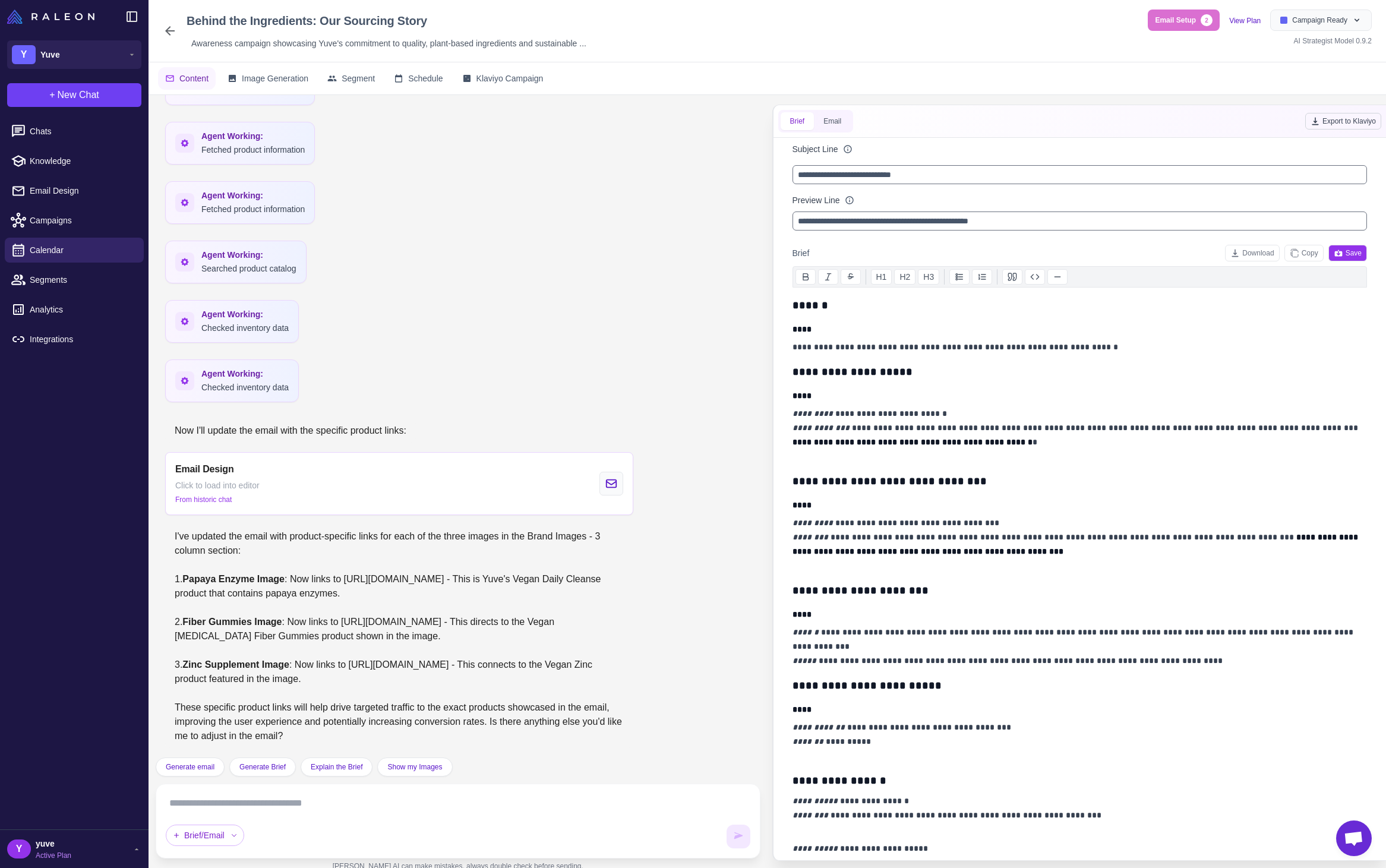
click at [1347, 123] on button "Export to Klaviyo" at bounding box center [1343, 122] width 76 height 17
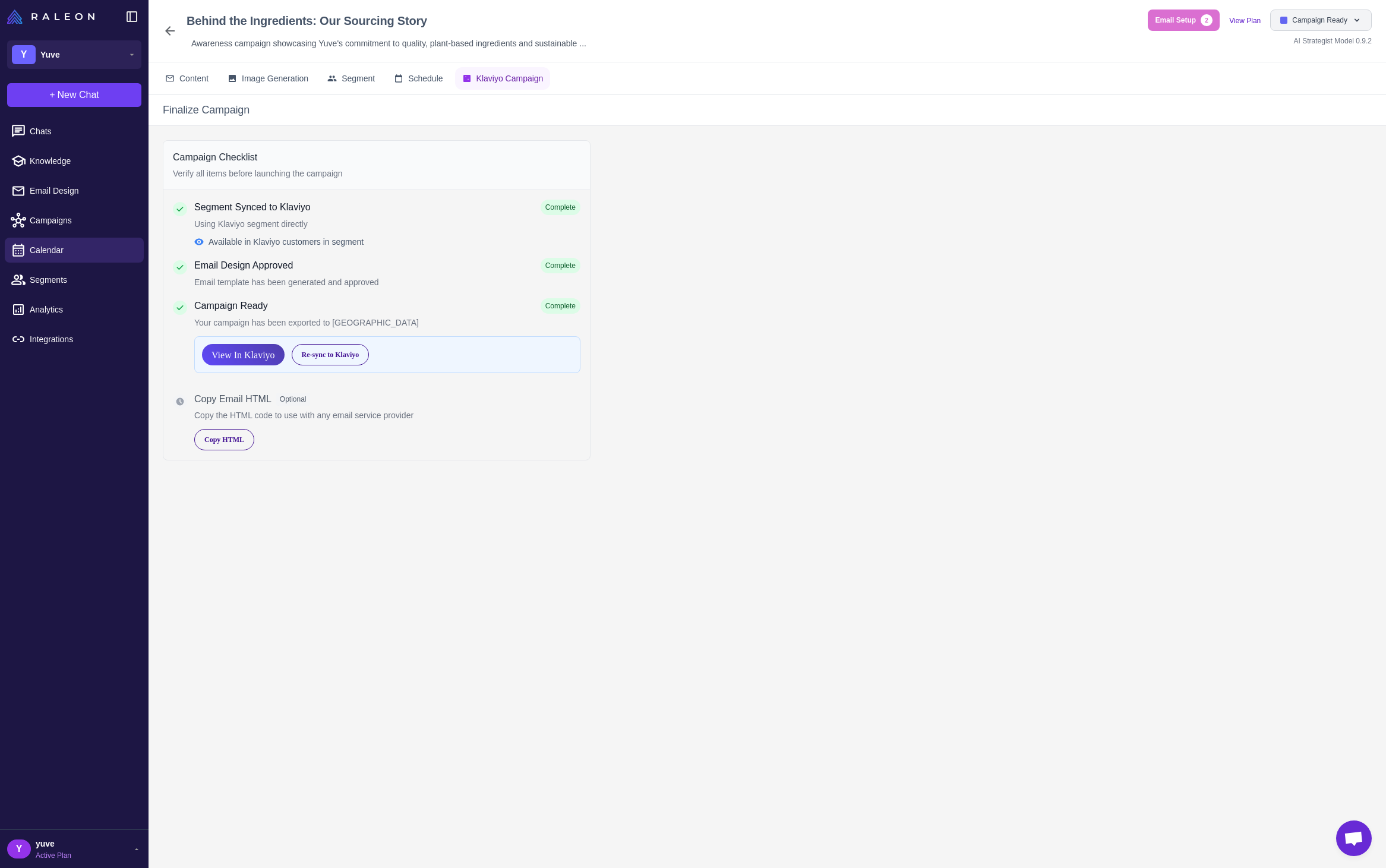
click at [1307, 23] on span "Campaign Ready" at bounding box center [1320, 20] width 55 height 10
click at [1281, 240] on div "Done" at bounding box center [1295, 251] width 151 height 21
click at [1219, 18] on span "Email Setup" at bounding box center [1214, 20] width 41 height 10
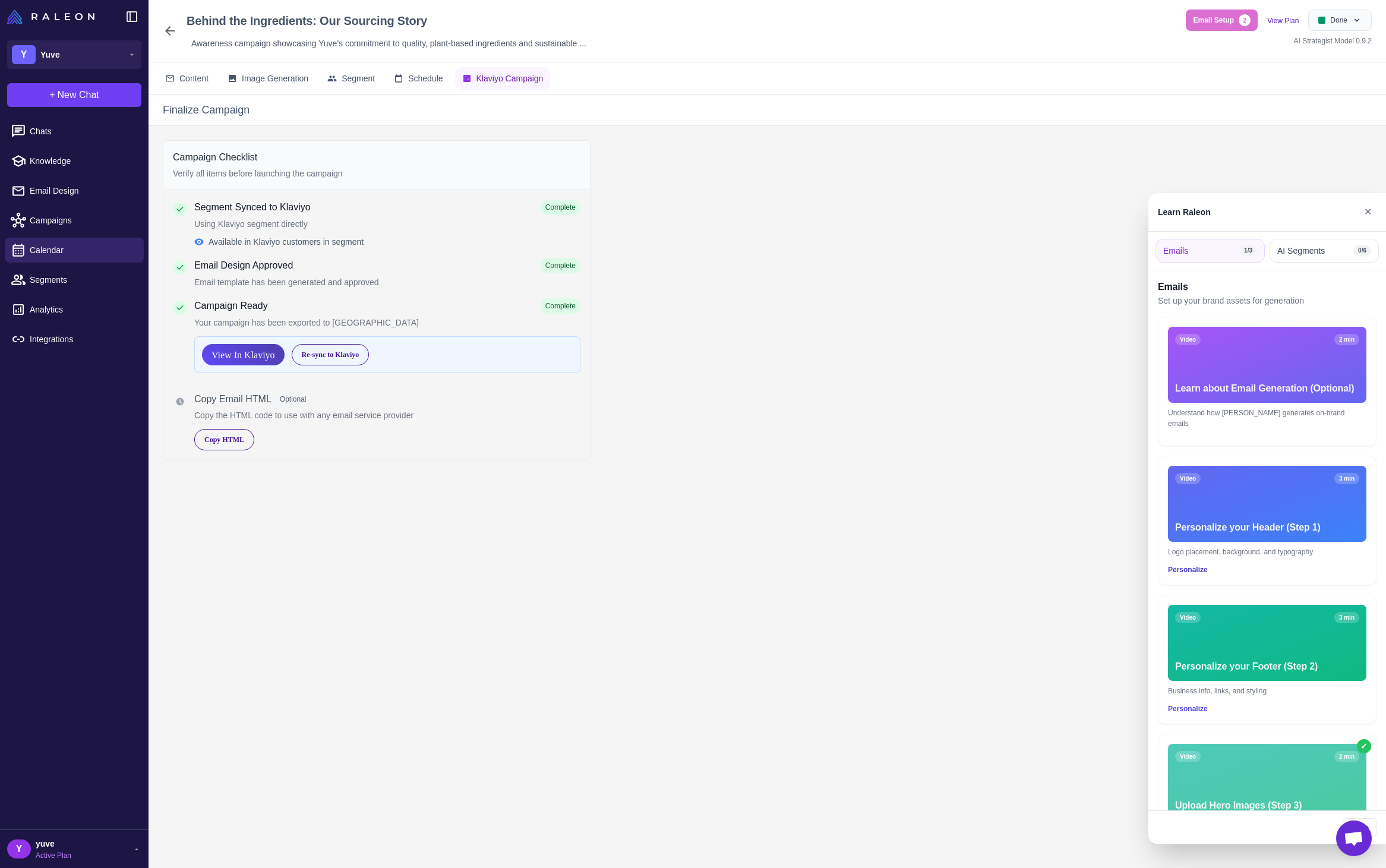
click at [1182, 564] on button "Personalize" at bounding box center [1188, 569] width 40 height 10
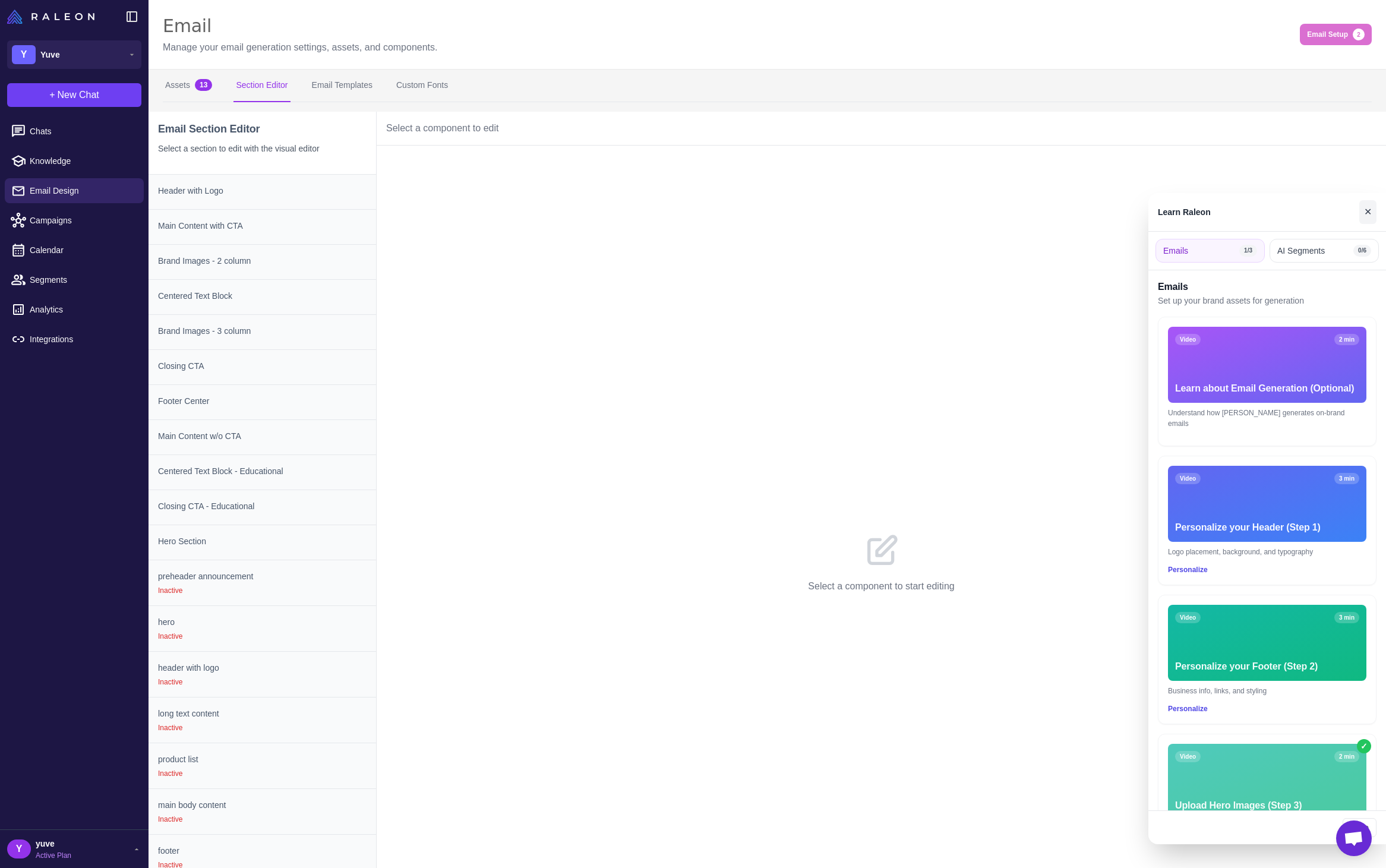
click at [1365, 210] on button "✕" at bounding box center [1367, 211] width 17 height 23
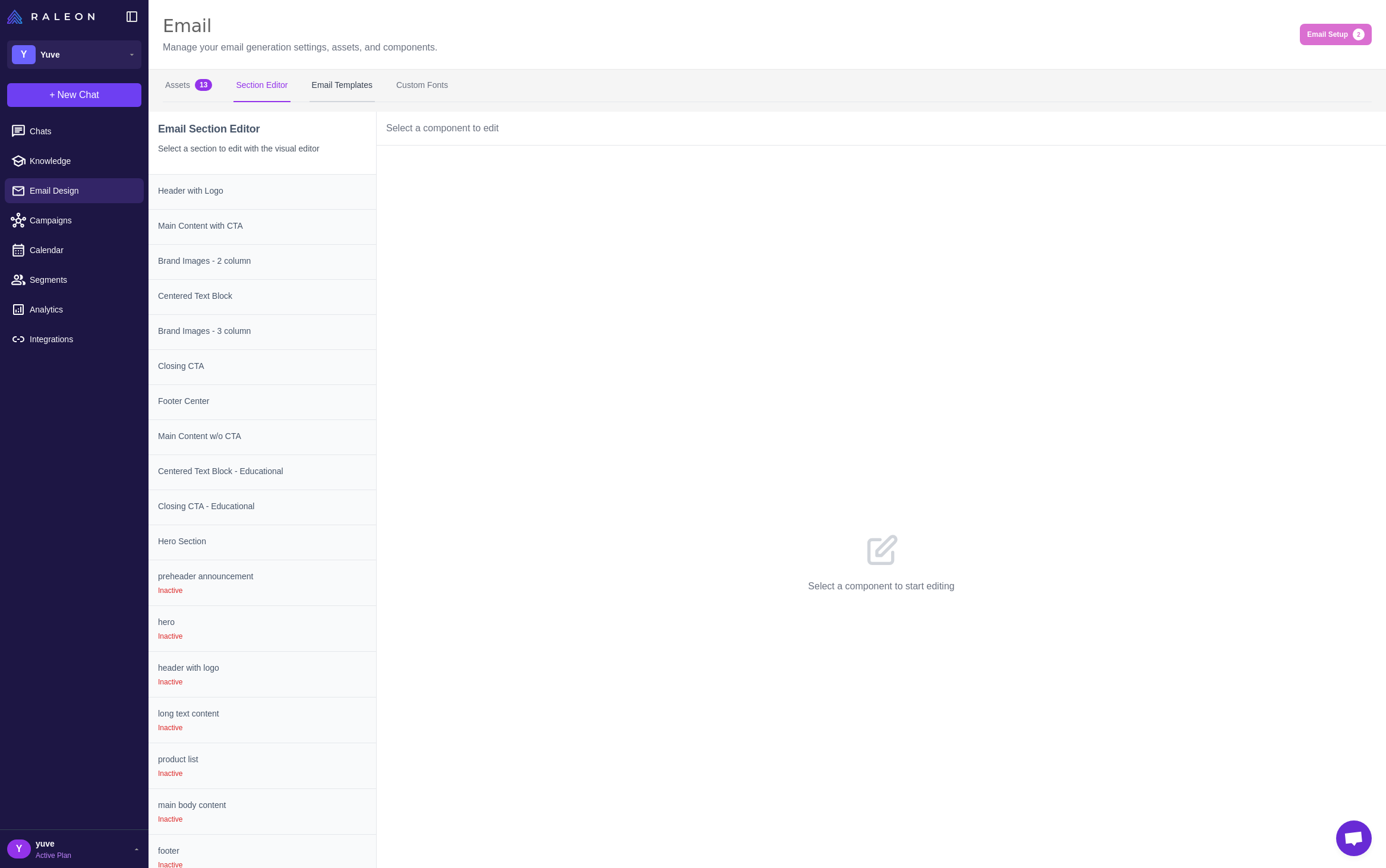
click at [345, 85] on button "Email Templates" at bounding box center [342, 86] width 65 height 34
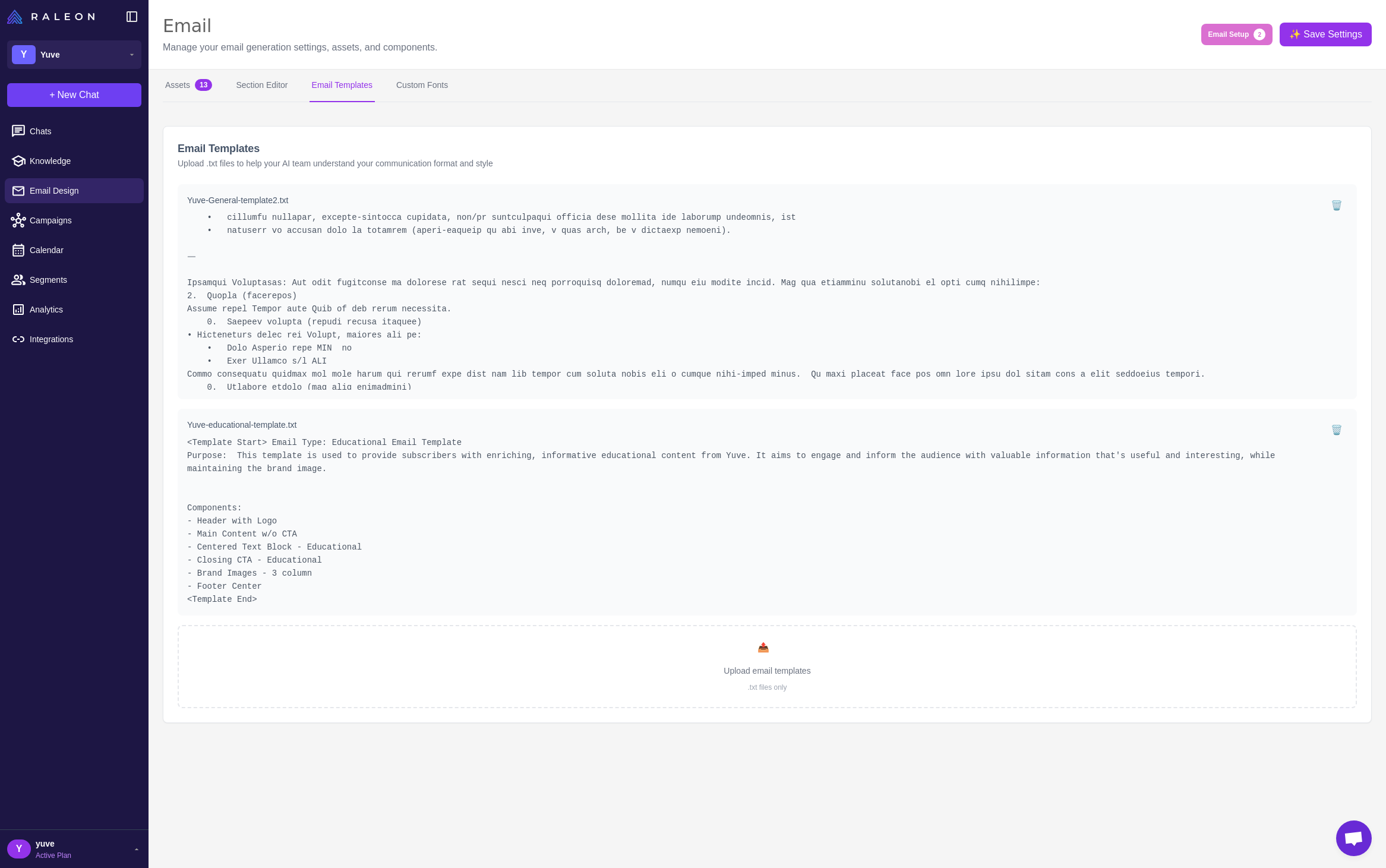
scroll to position [385, 0]
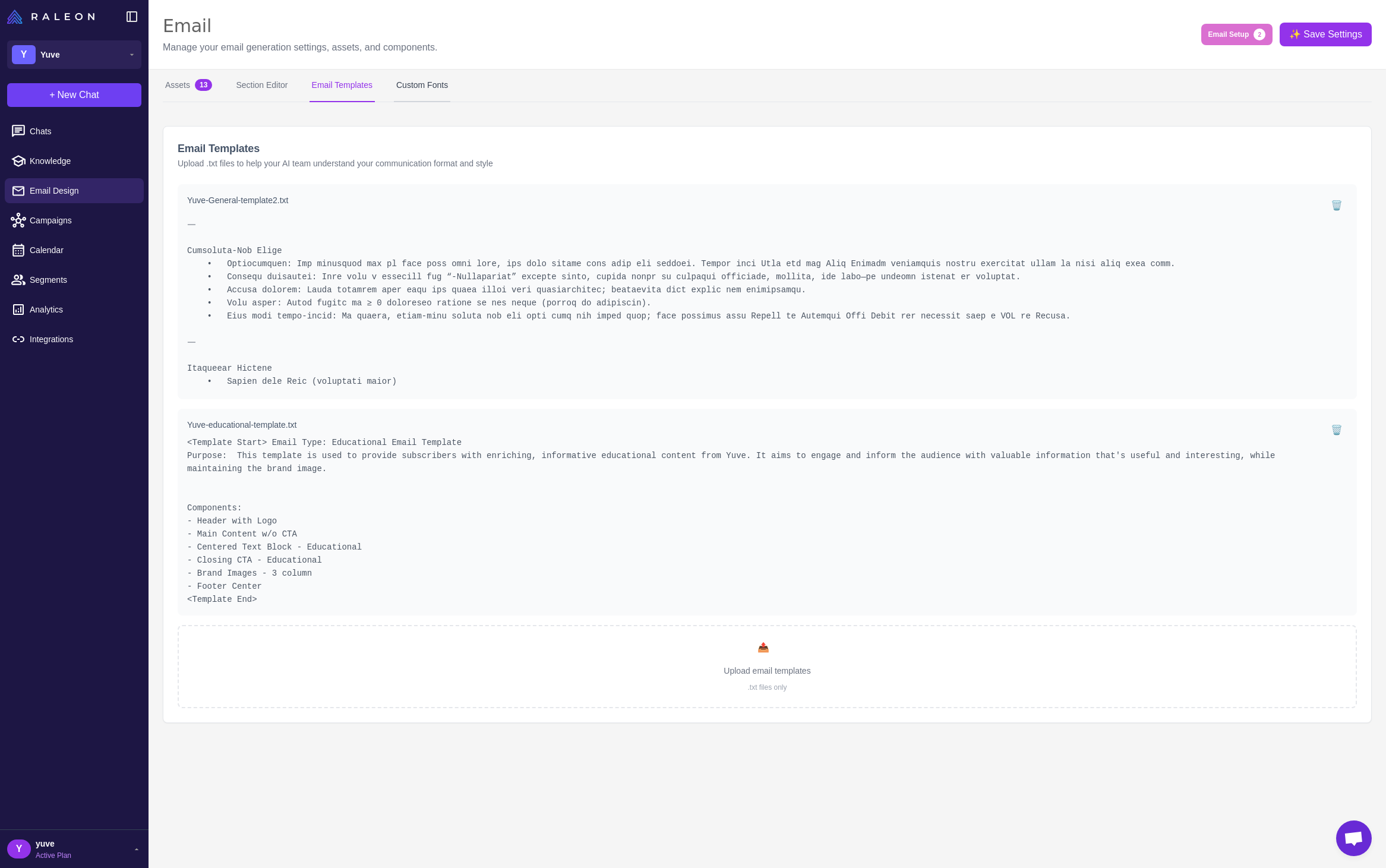
click at [439, 91] on button "Custom Fonts" at bounding box center [422, 86] width 56 height 34
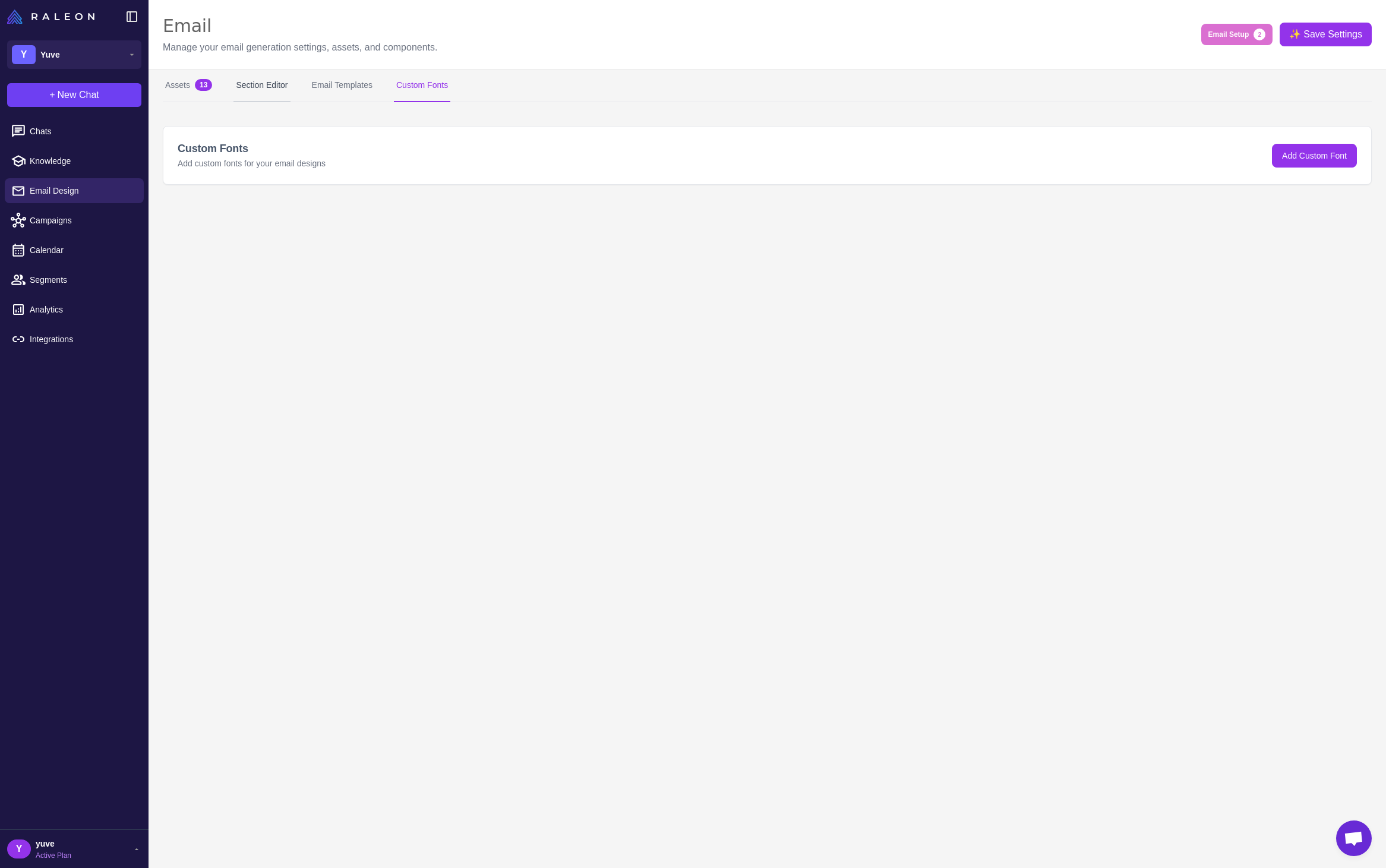
click at [272, 86] on button "Section Editor" at bounding box center [262, 86] width 56 height 34
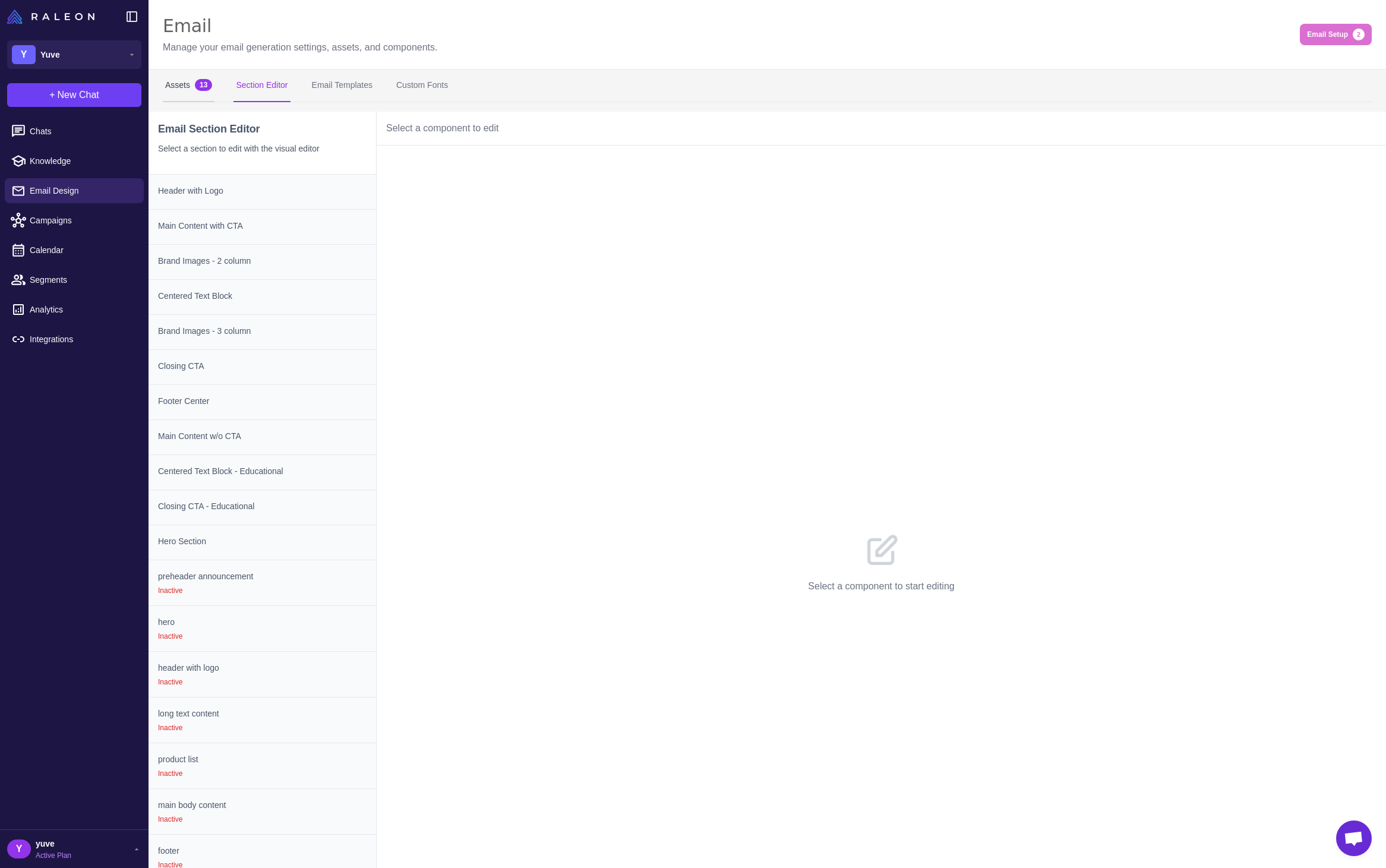
click at [182, 84] on button "Assets 13" at bounding box center [188, 86] width 51 height 34
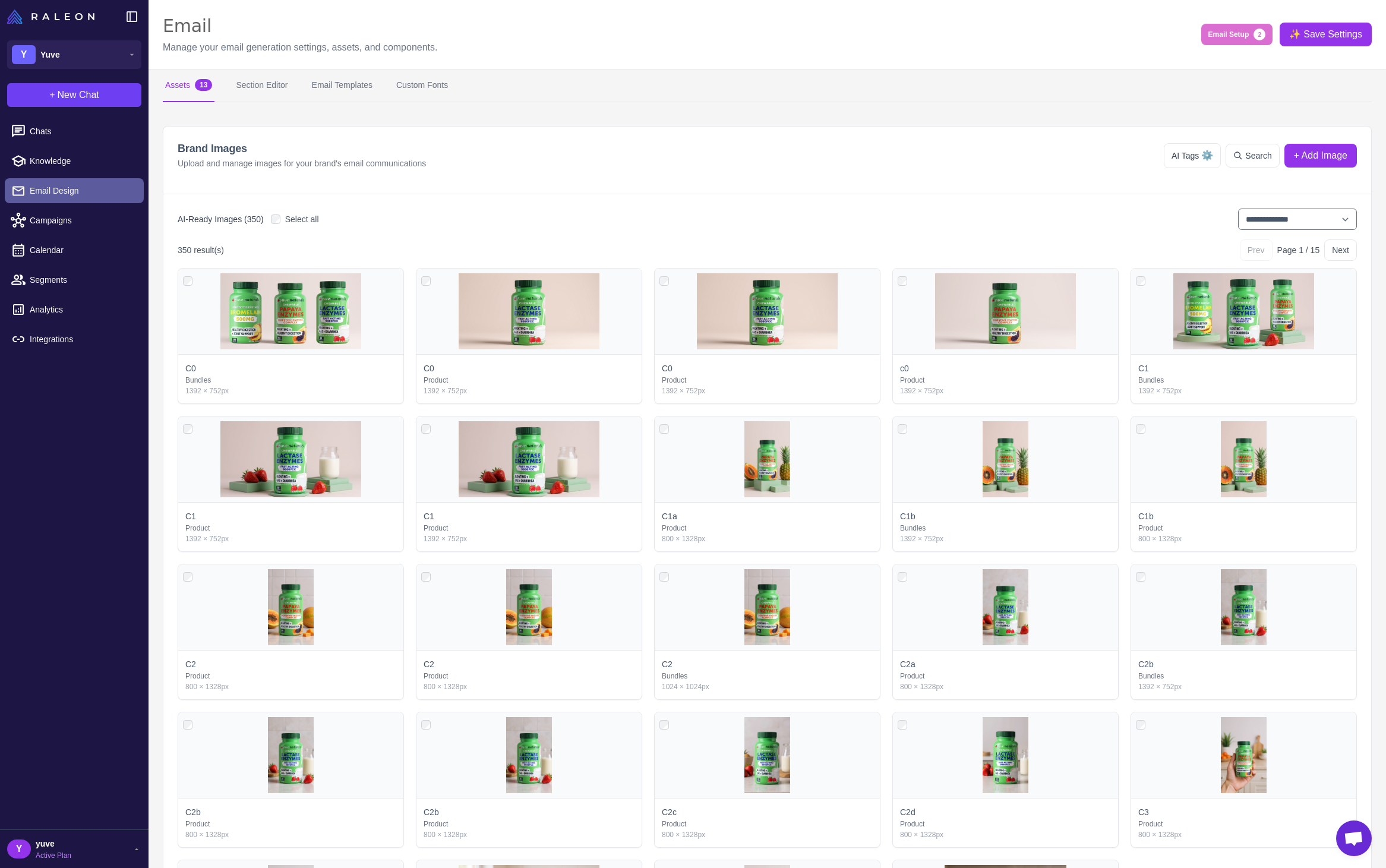
click at [110, 193] on span "Email Design" at bounding box center [82, 191] width 105 height 13
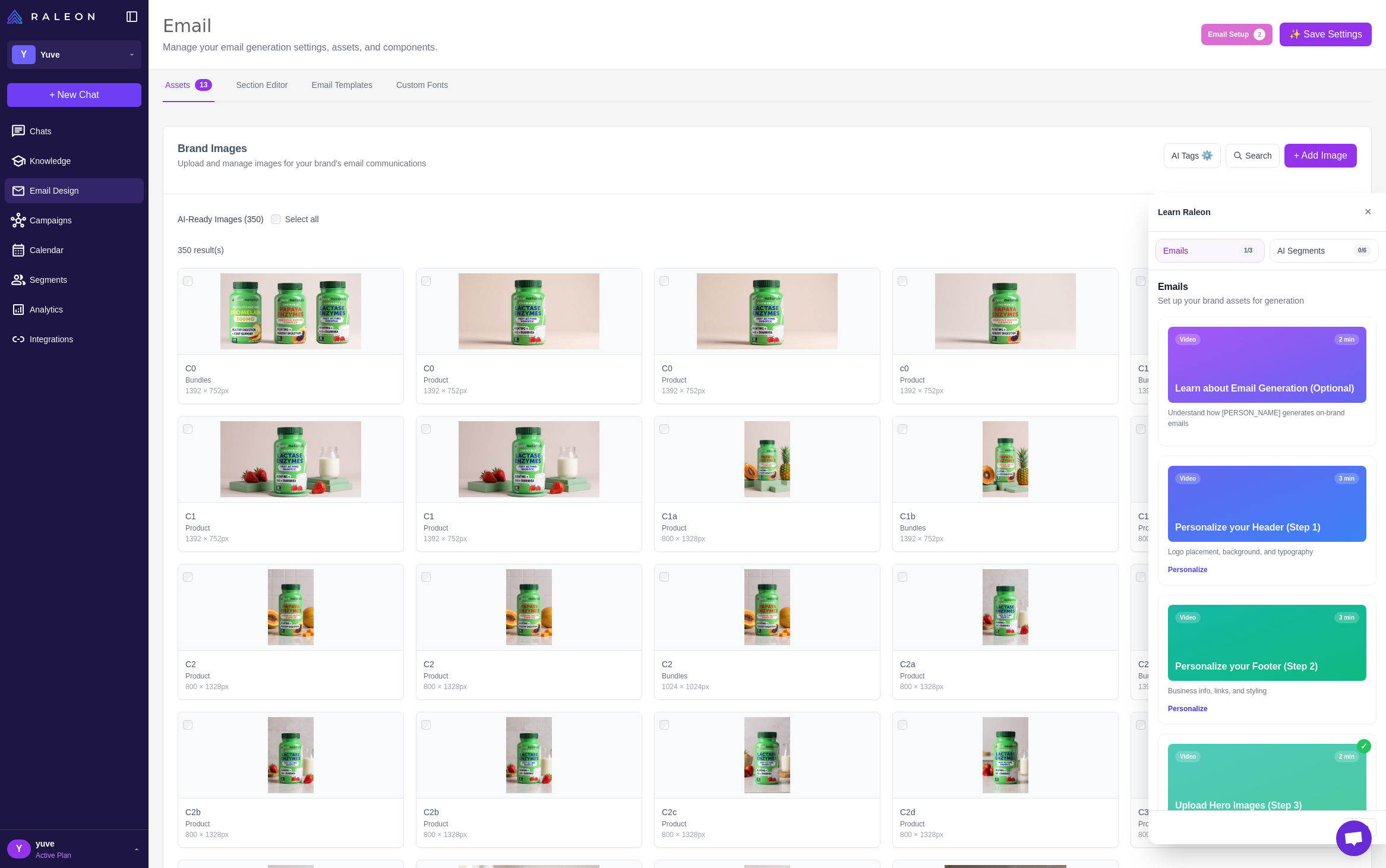
click at [1196, 703] on button "Personalize" at bounding box center [1188, 708] width 40 height 10
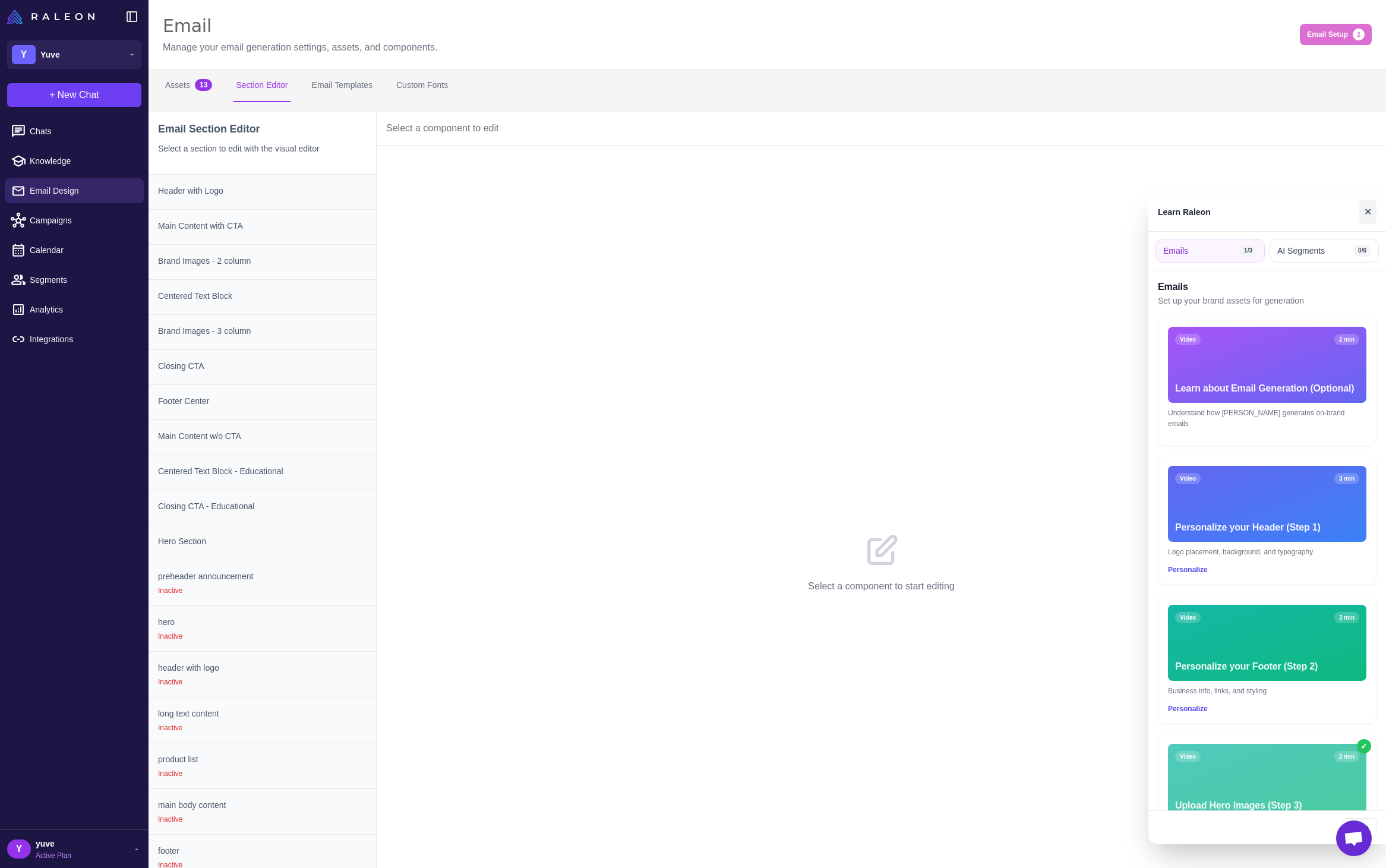
click at [1367, 216] on button "✕" at bounding box center [1367, 211] width 17 height 23
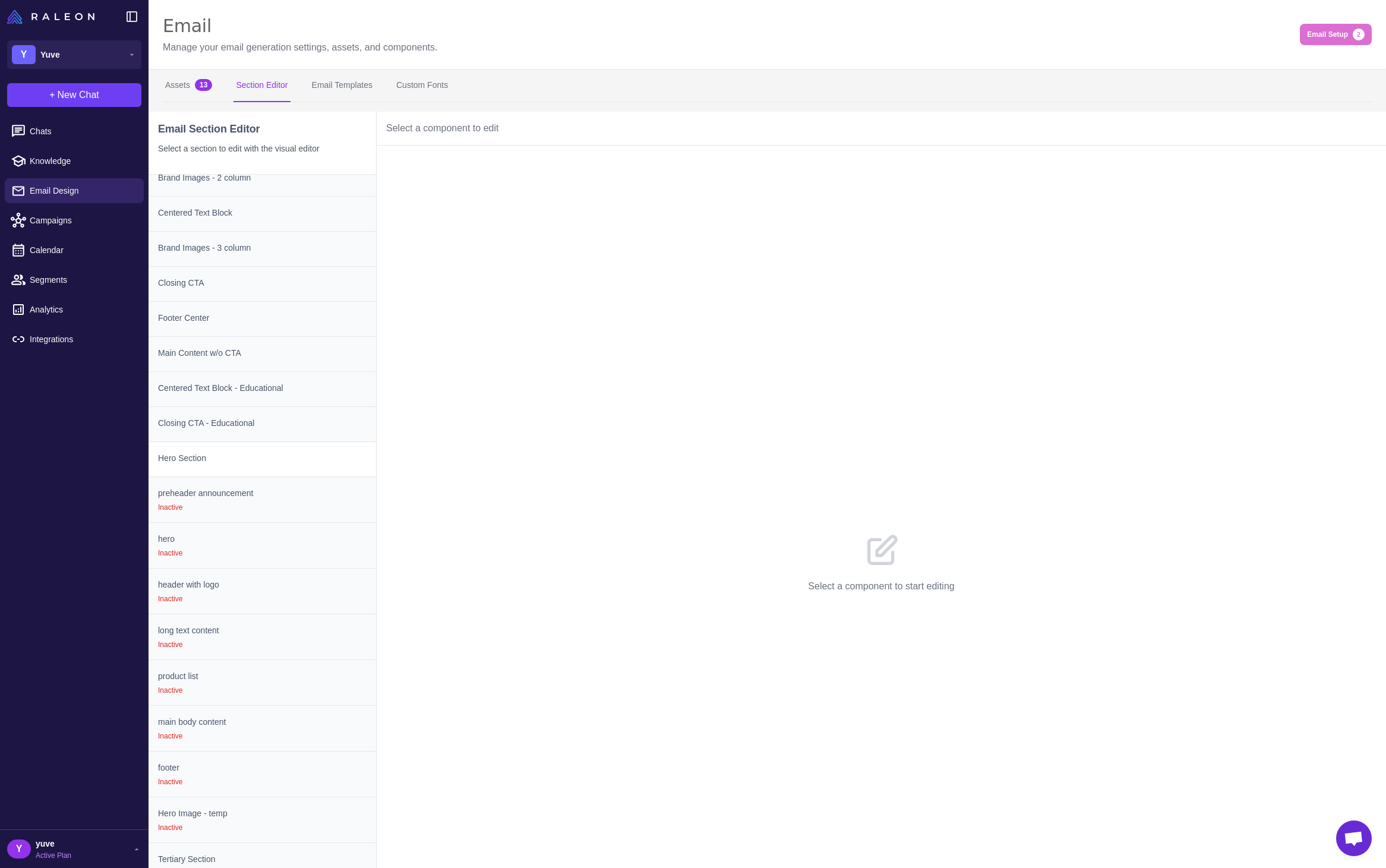
scroll to position [48, 0]
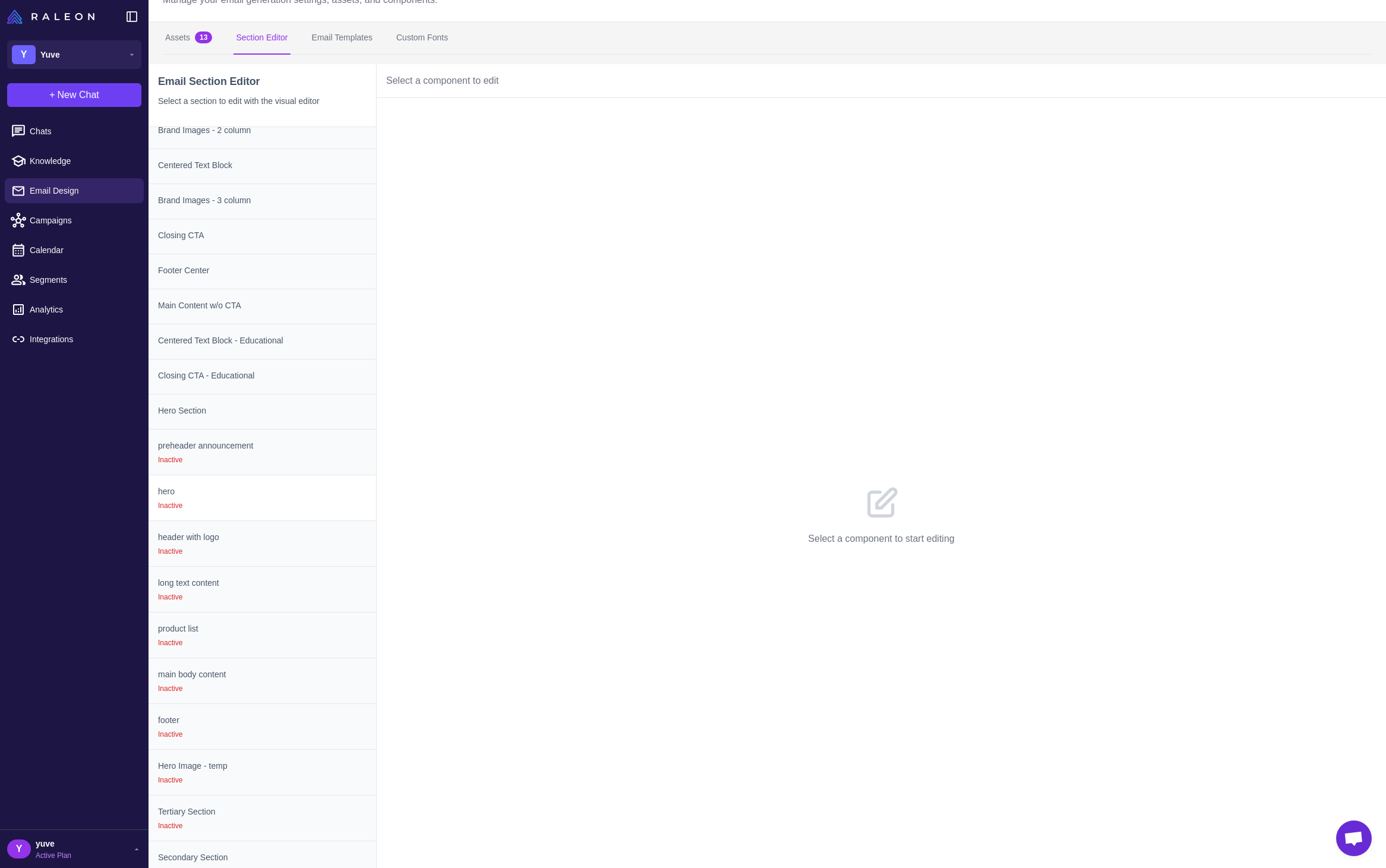
click at [271, 489] on h3 "hero" at bounding box center [262, 491] width 209 height 13
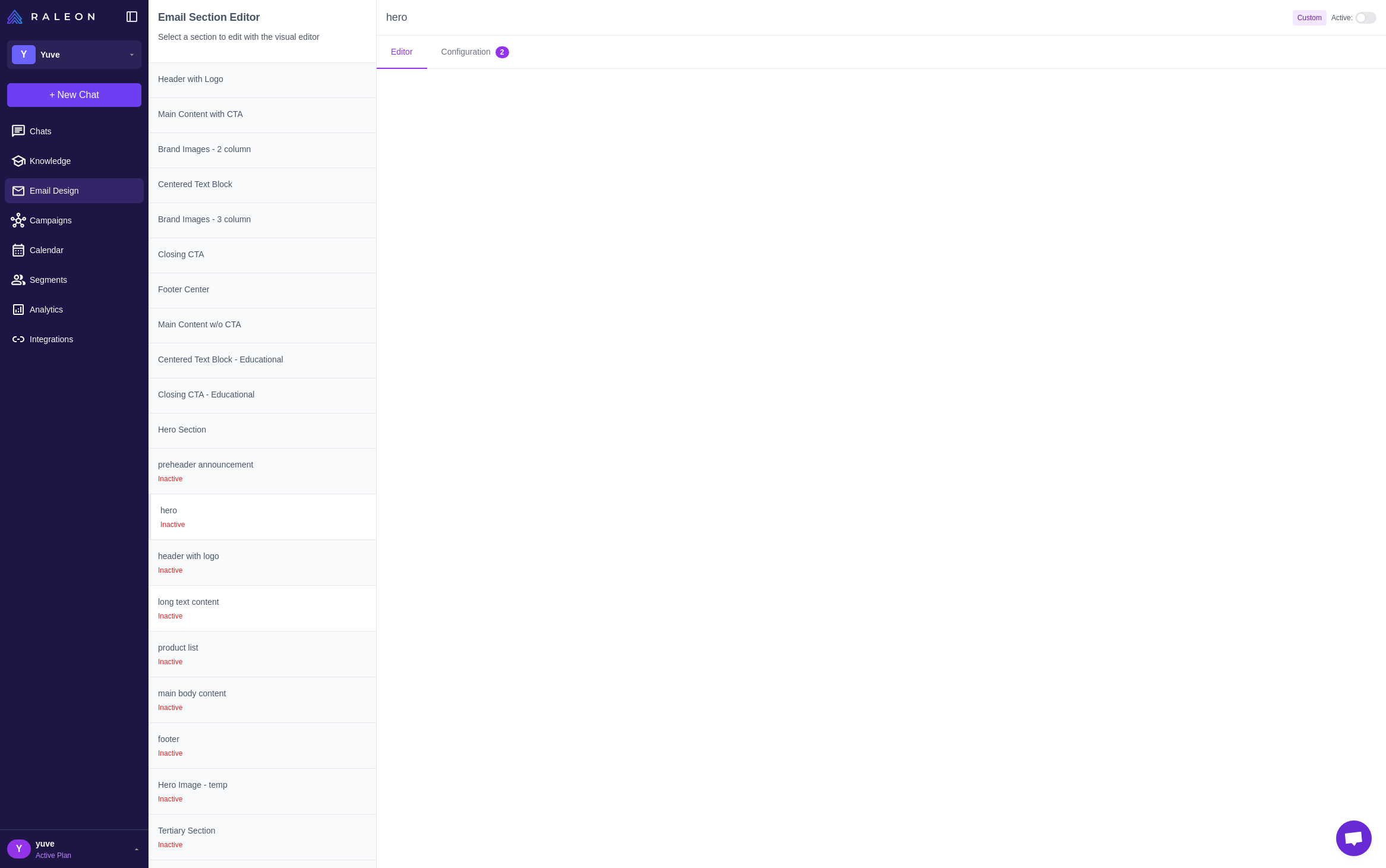
scroll to position [0, 0]
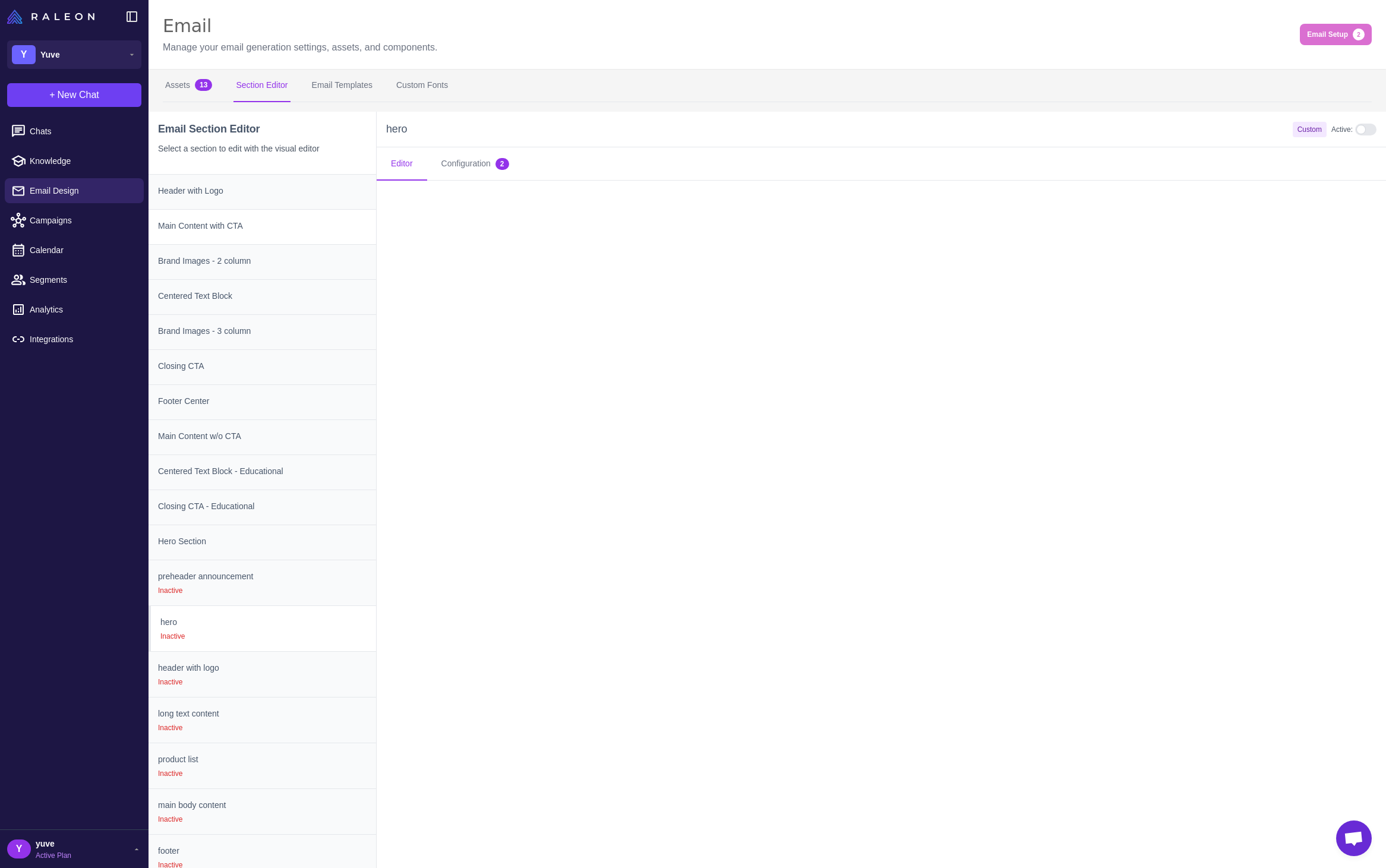
click at [273, 223] on h3 "Main Content with CTA" at bounding box center [262, 225] width 209 height 13
click at [280, 256] on h3 "Brand Images - 2 column" at bounding box center [262, 261] width 209 height 13
click at [278, 300] on h3 "Centered Text Block" at bounding box center [262, 296] width 209 height 13
click at [276, 325] on h3 "Brand Images - 3 column" at bounding box center [262, 331] width 209 height 13
click at [269, 369] on h3 "Closing CTA" at bounding box center [262, 366] width 209 height 13
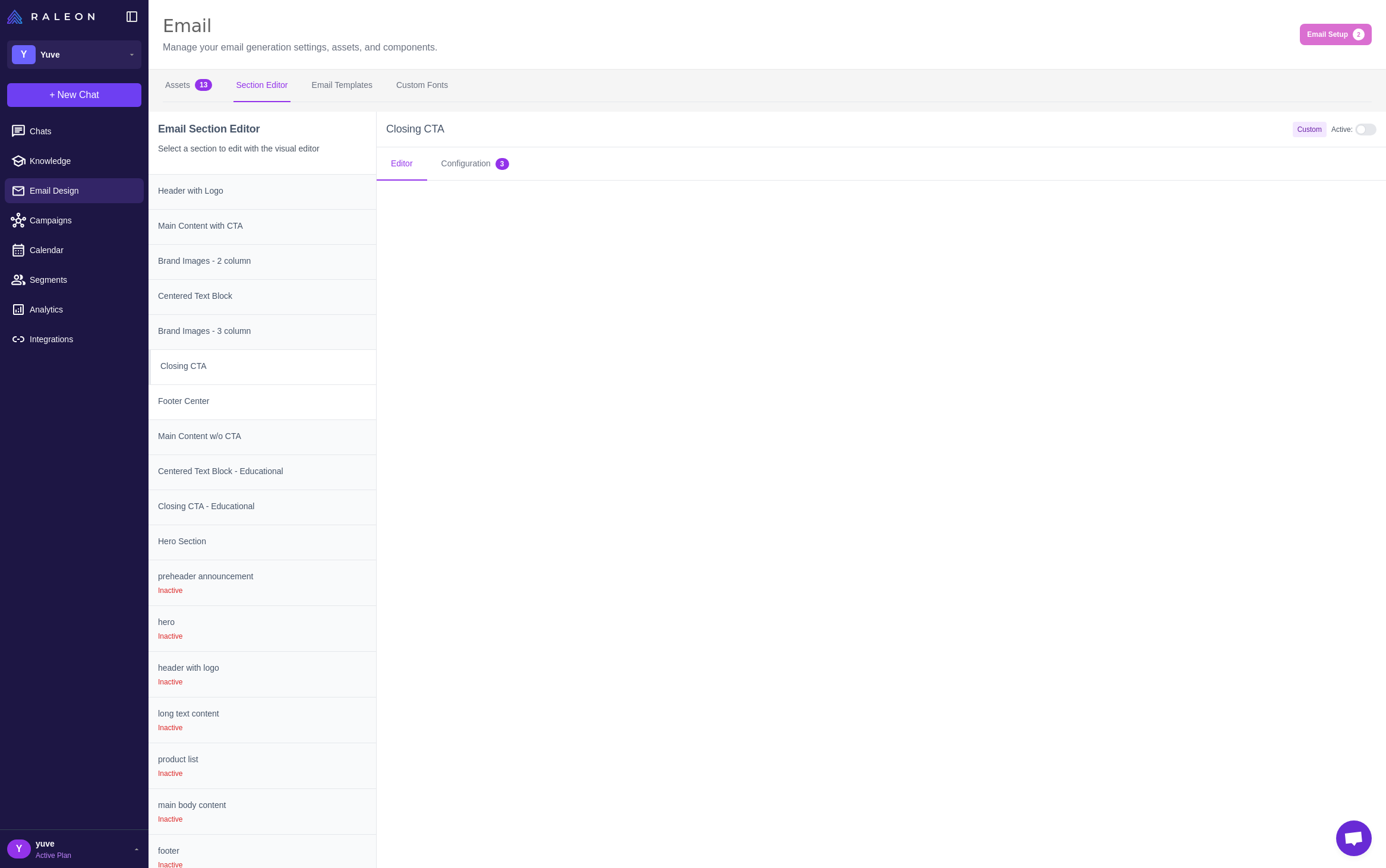
click at [264, 419] on div "Footer Center" at bounding box center [262, 436] width 227 height 35
click at [272, 455] on div "Main Content w/o CTA" at bounding box center [262, 471] width 227 height 35
click at [282, 469] on h3 "Centered Text Block - Educational" at bounding box center [262, 471] width 209 height 13
click at [298, 525] on div "Closing CTA - Educational" at bounding box center [262, 542] width 227 height 35
click at [273, 538] on h3 "Hero Section" at bounding box center [262, 542] width 209 height 13
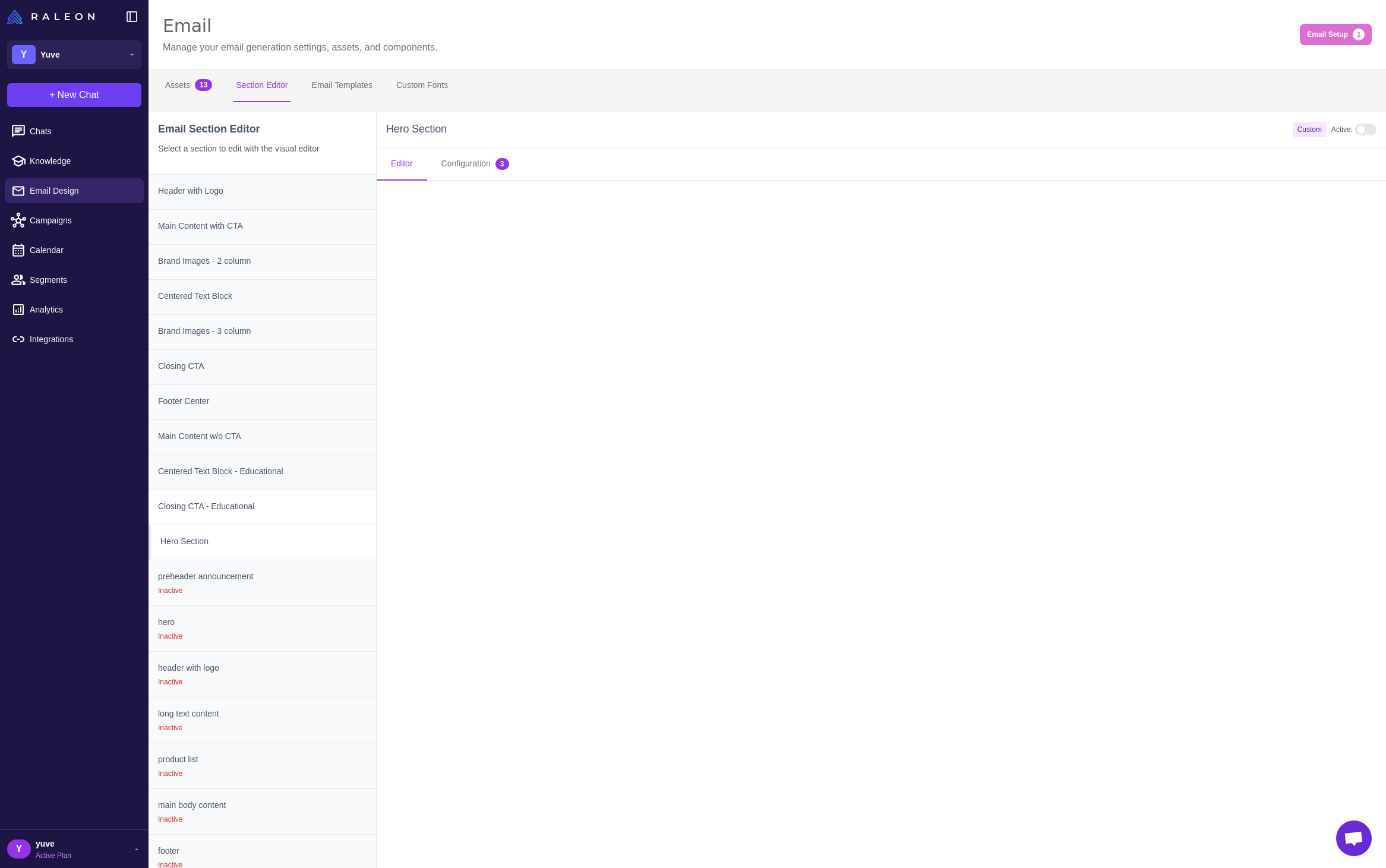
click at [282, 507] on h3 "Closing CTA - Educational" at bounding box center [262, 506] width 209 height 13
click at [466, 162] on button "Configuration 3" at bounding box center [475, 165] width 96 height 34
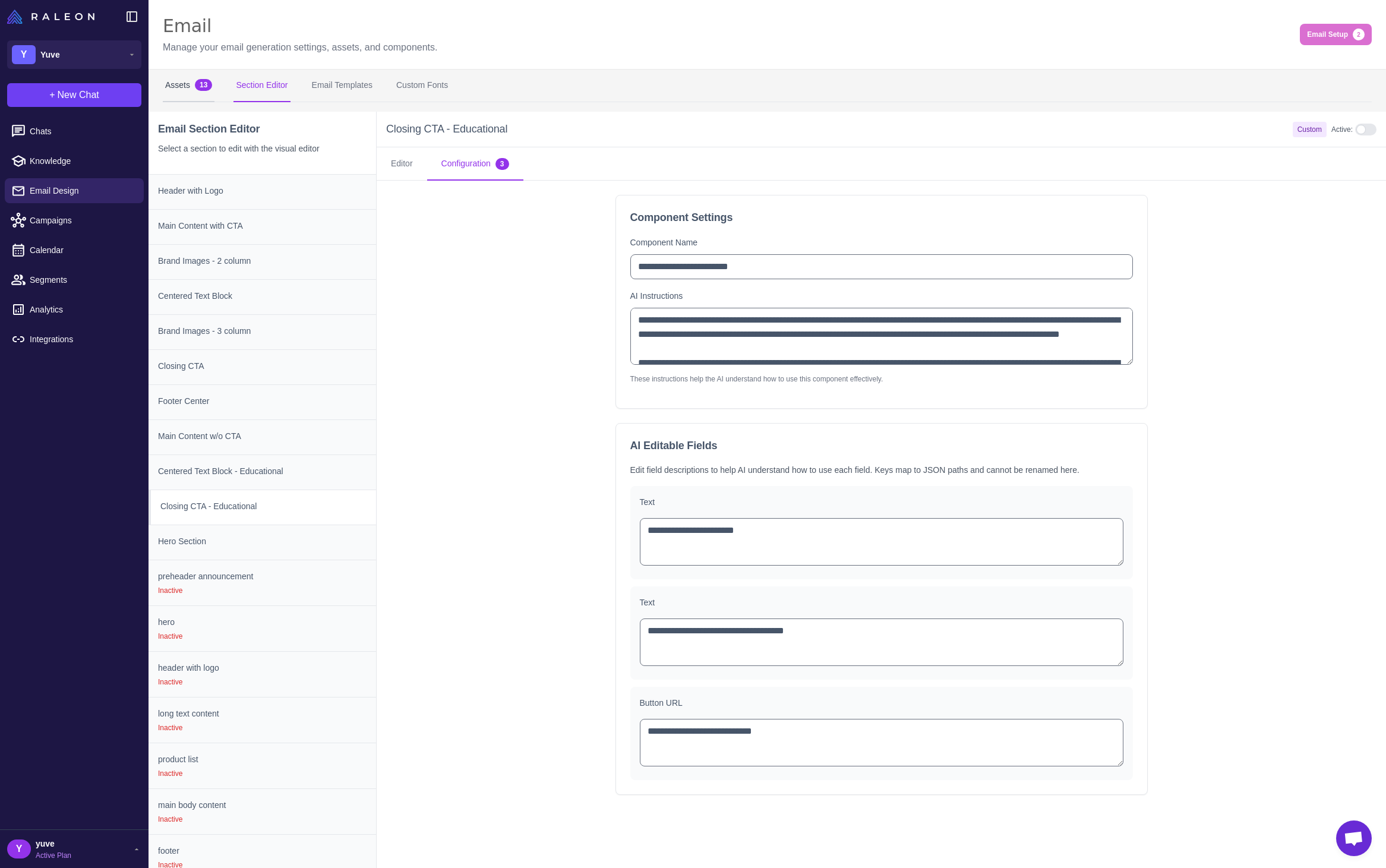
click at [189, 86] on button "Assets 13" at bounding box center [188, 86] width 51 height 34
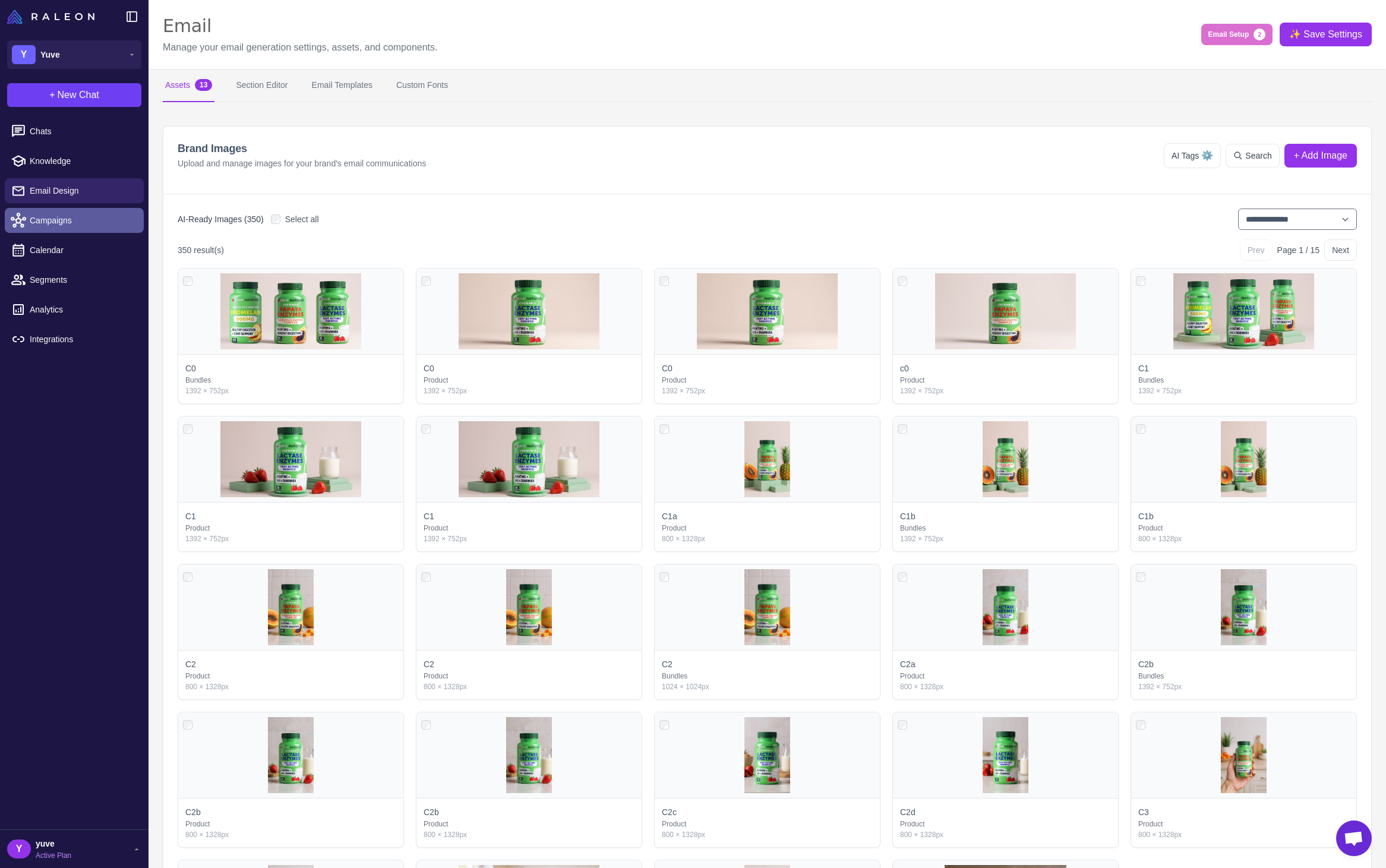
click at [78, 225] on span "Campaigns" at bounding box center [82, 221] width 105 height 13
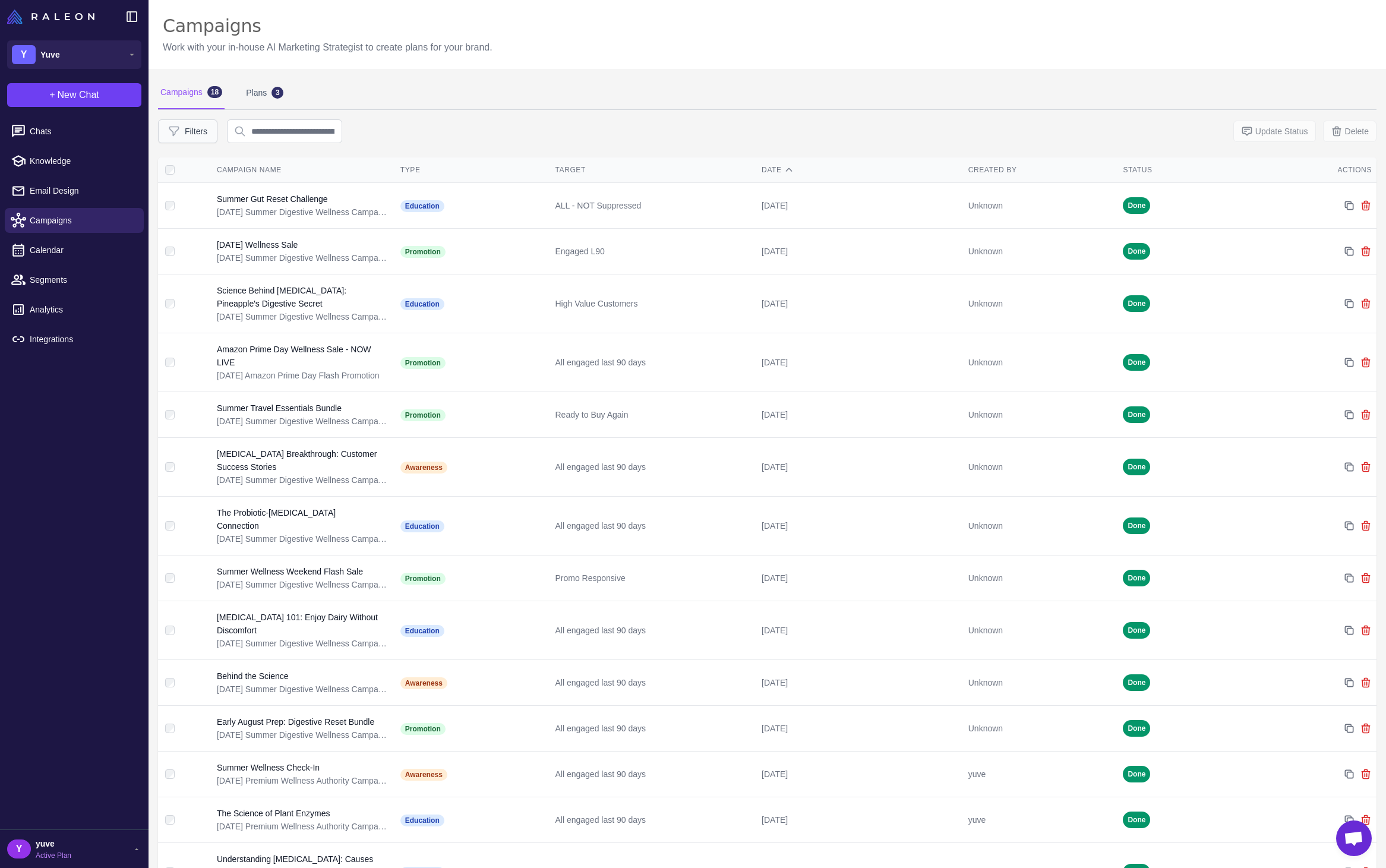
click at [195, 130] on button "Filters" at bounding box center [188, 131] width 60 height 23
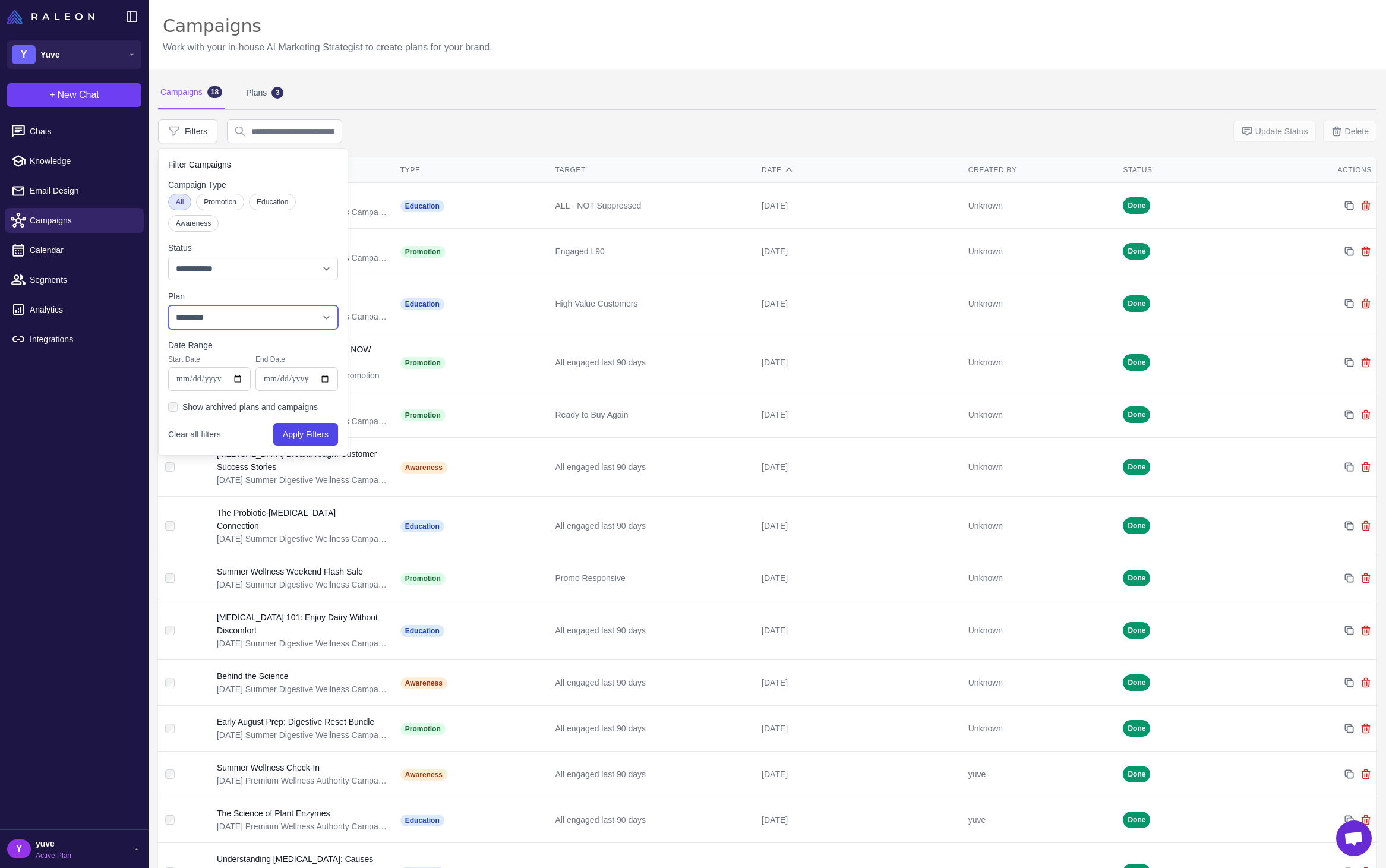
select select "***"
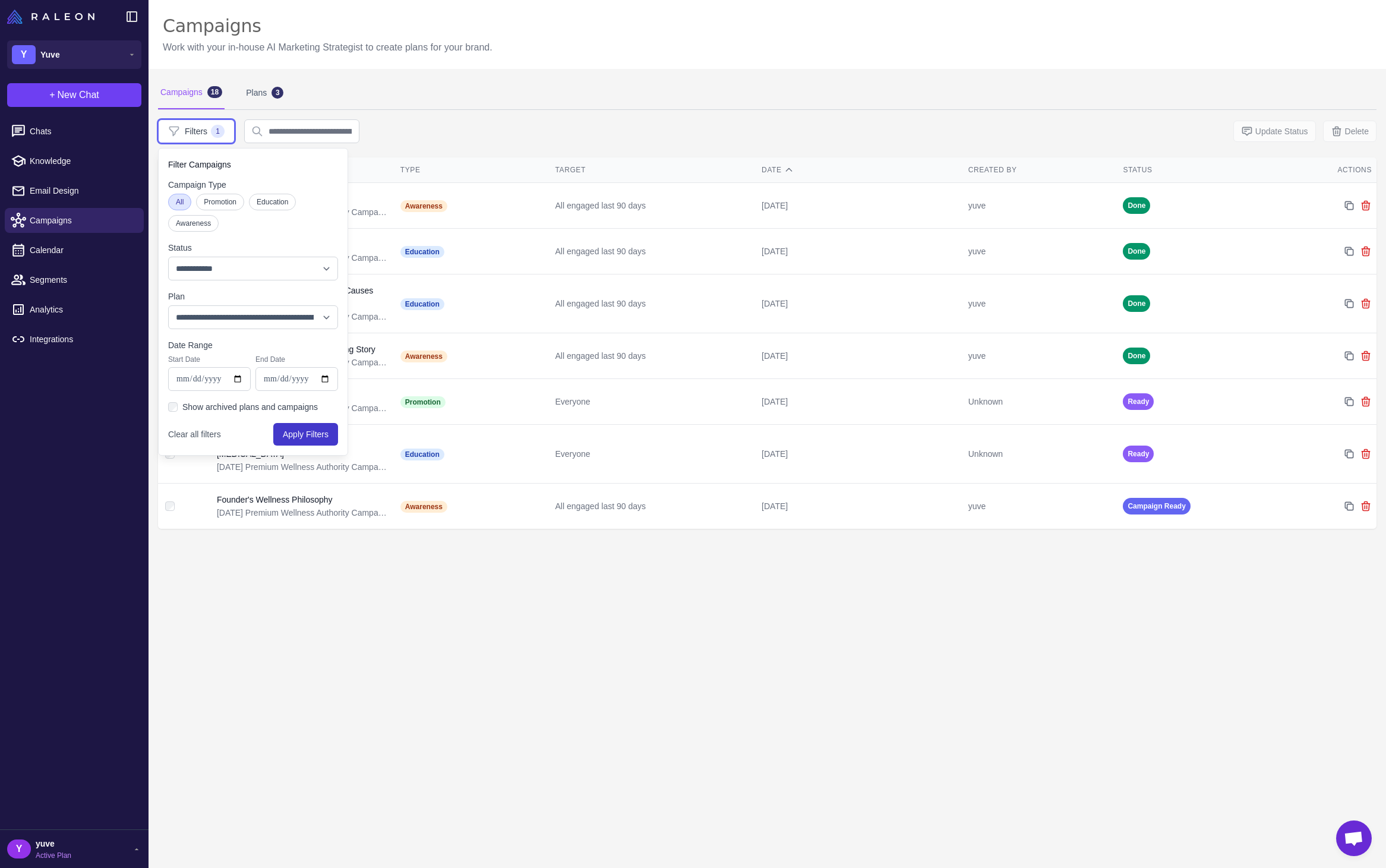
click at [291, 439] on button "Apply Filters" at bounding box center [305, 434] width 65 height 22
